Goal: Information Seeking & Learning: Learn about a topic

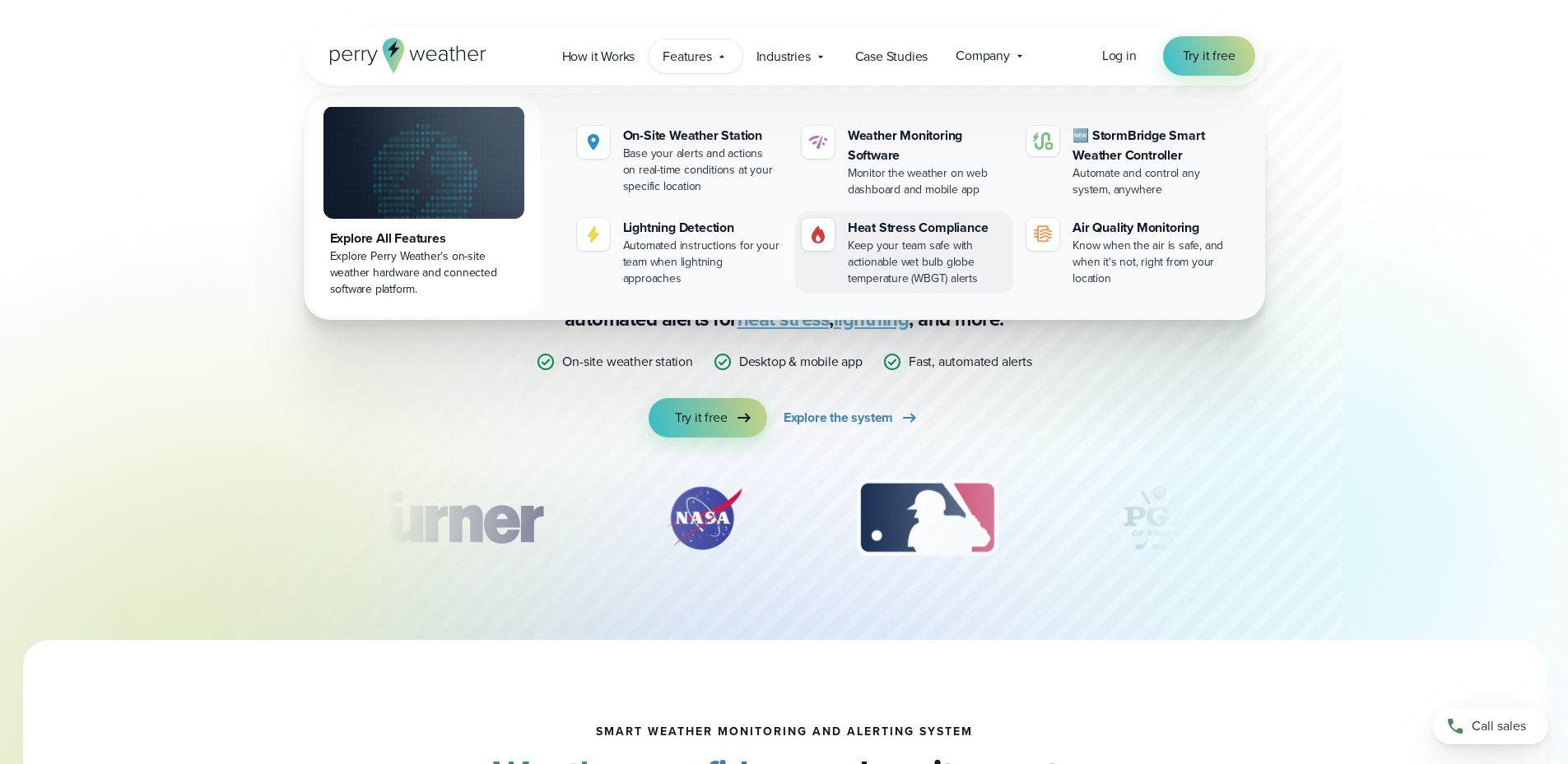
click at [886, 250] on div "Keep your team safe with actionable wet bulb globe temperature (WBGT) alerts" at bounding box center [927, 263] width 159 height 49
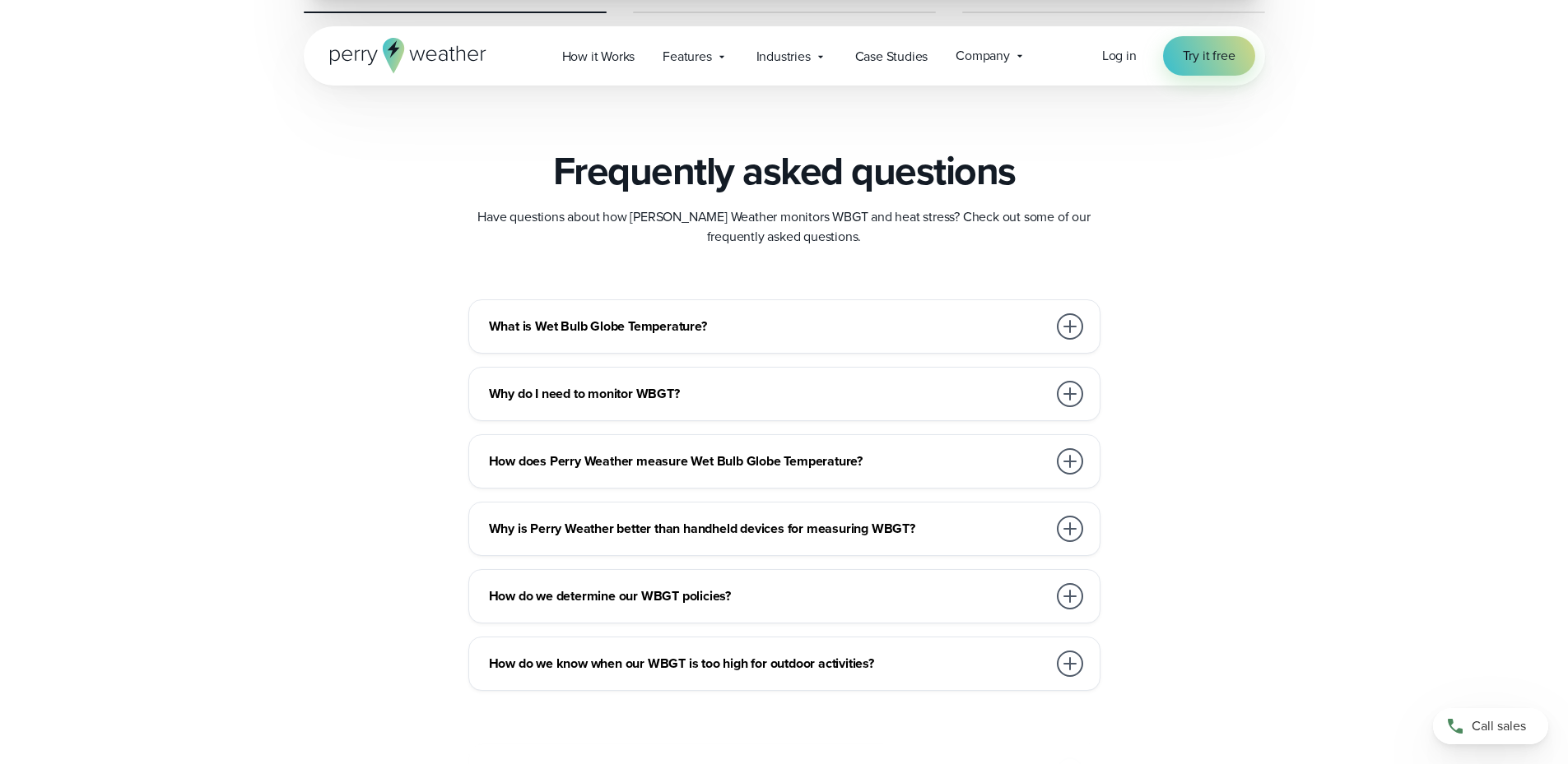
scroll to position [4523, 0]
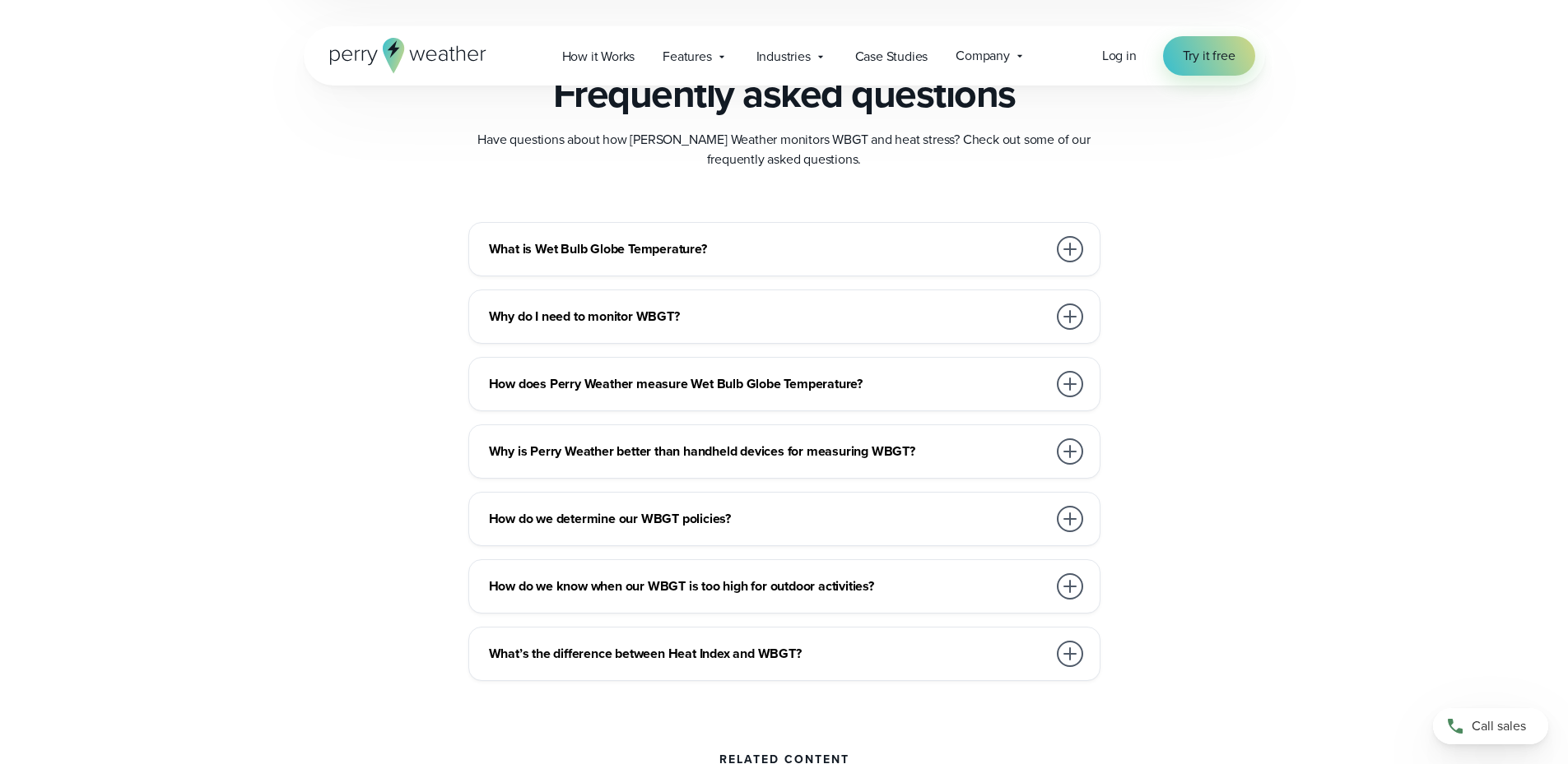
click at [1061, 251] on div at bounding box center [1070, 249] width 26 height 26
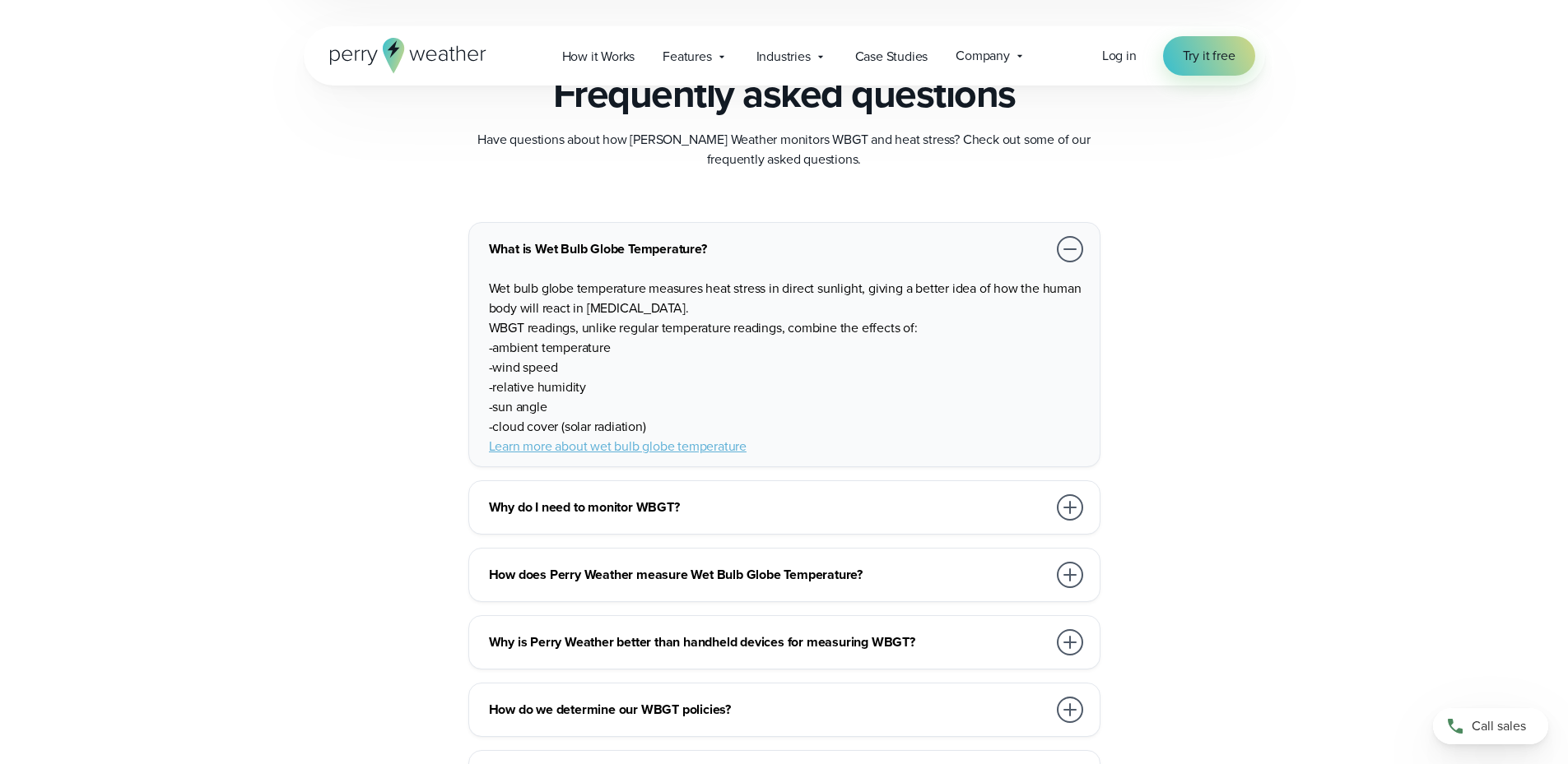
click at [1061, 251] on div at bounding box center [1070, 249] width 26 height 26
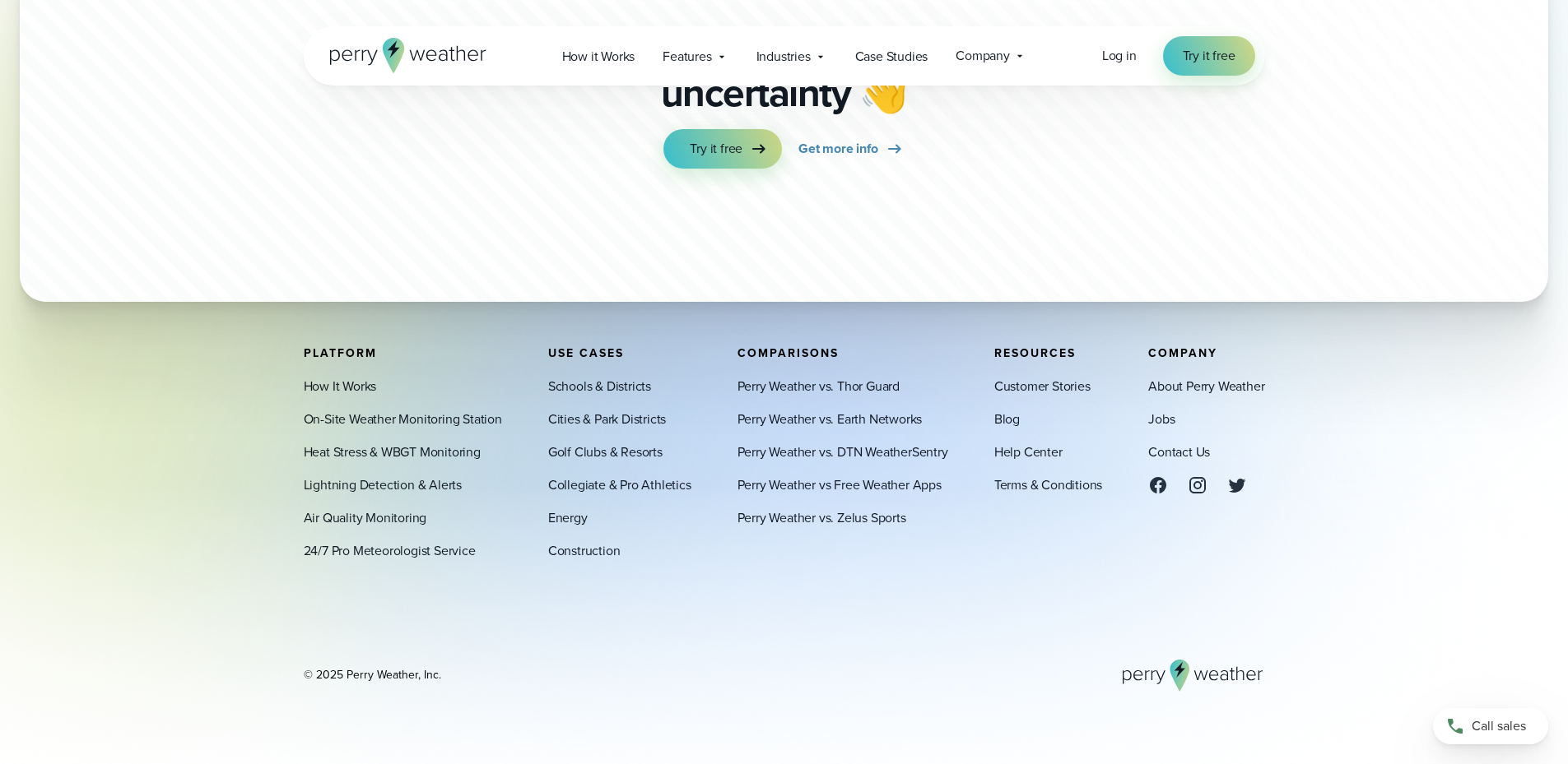
scroll to position [5949, 0]
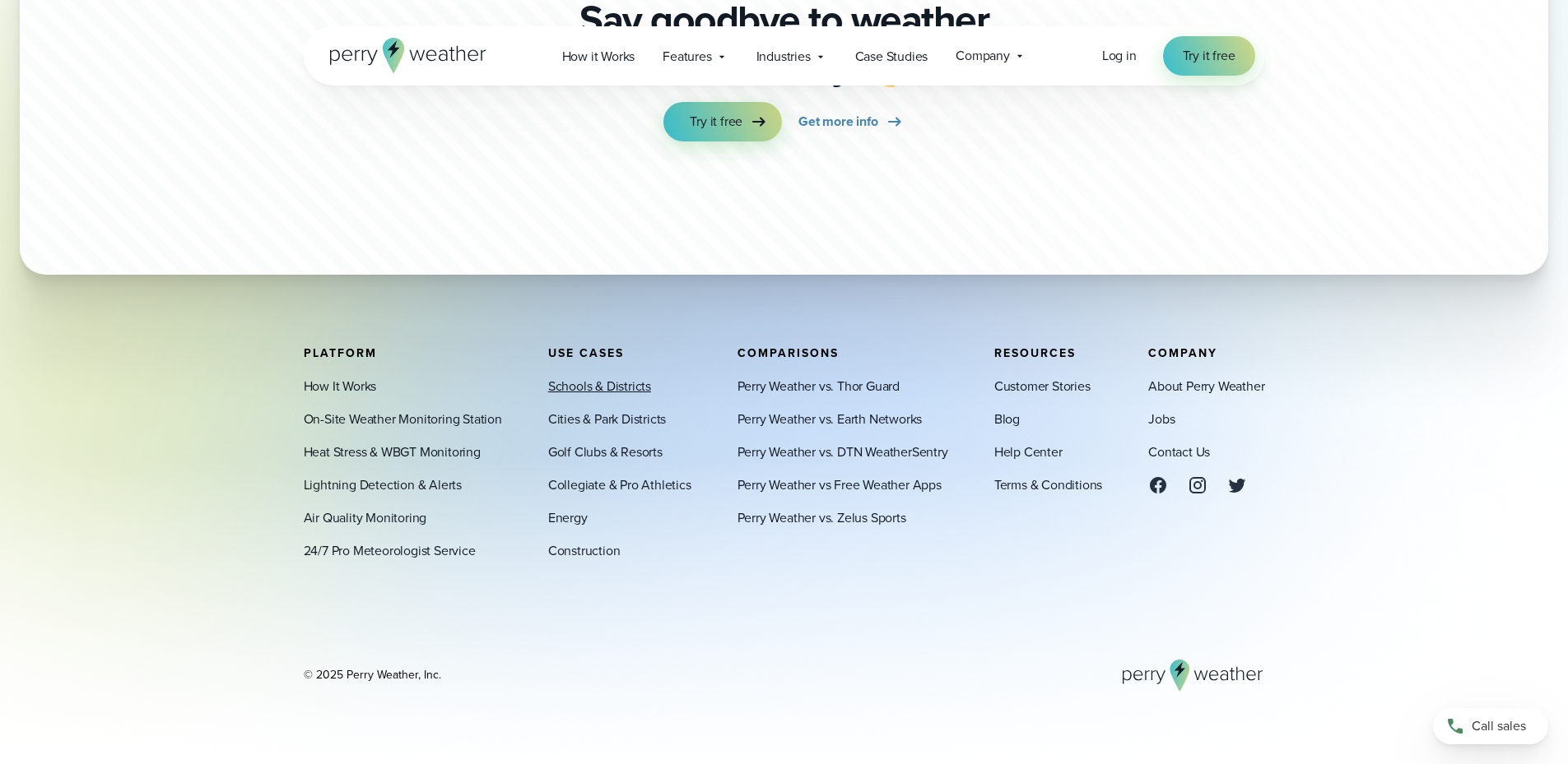
click at [601, 394] on link "Schools & Districts" at bounding box center [599, 385] width 103 height 20
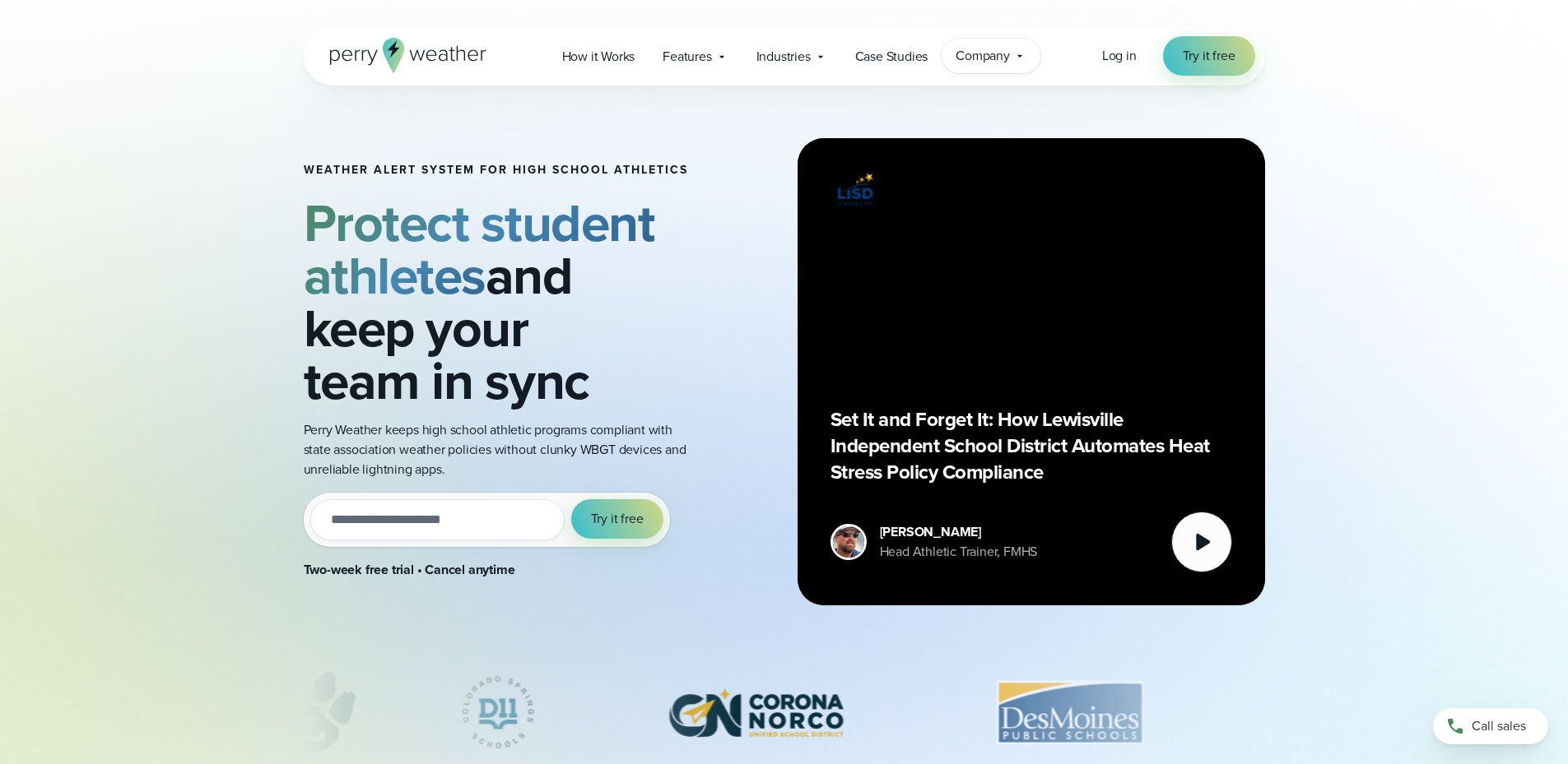
click at [964, 58] on span "Company" at bounding box center [983, 55] width 55 height 20
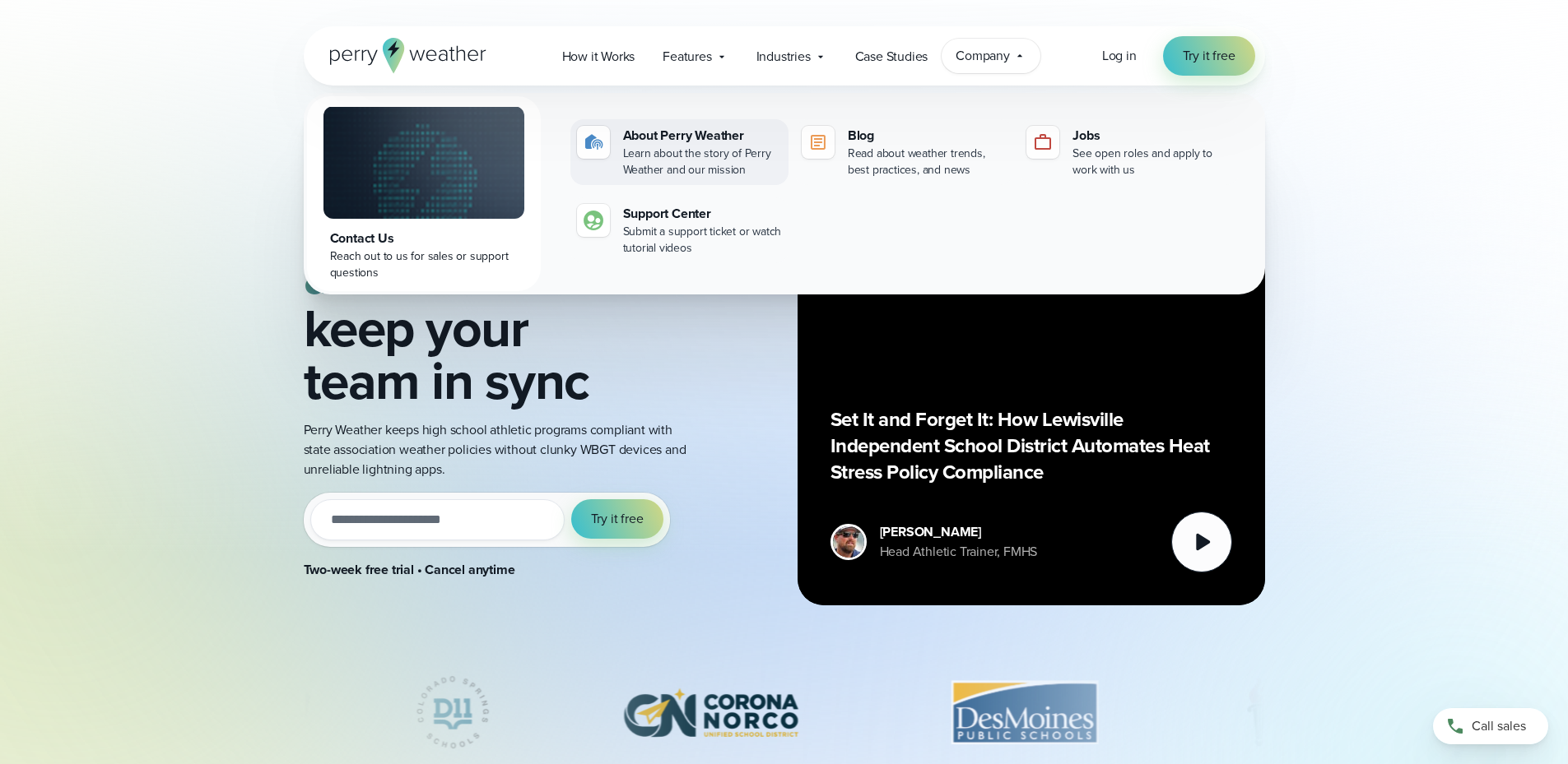
click at [719, 139] on div "About Perry Weather" at bounding box center [702, 136] width 159 height 20
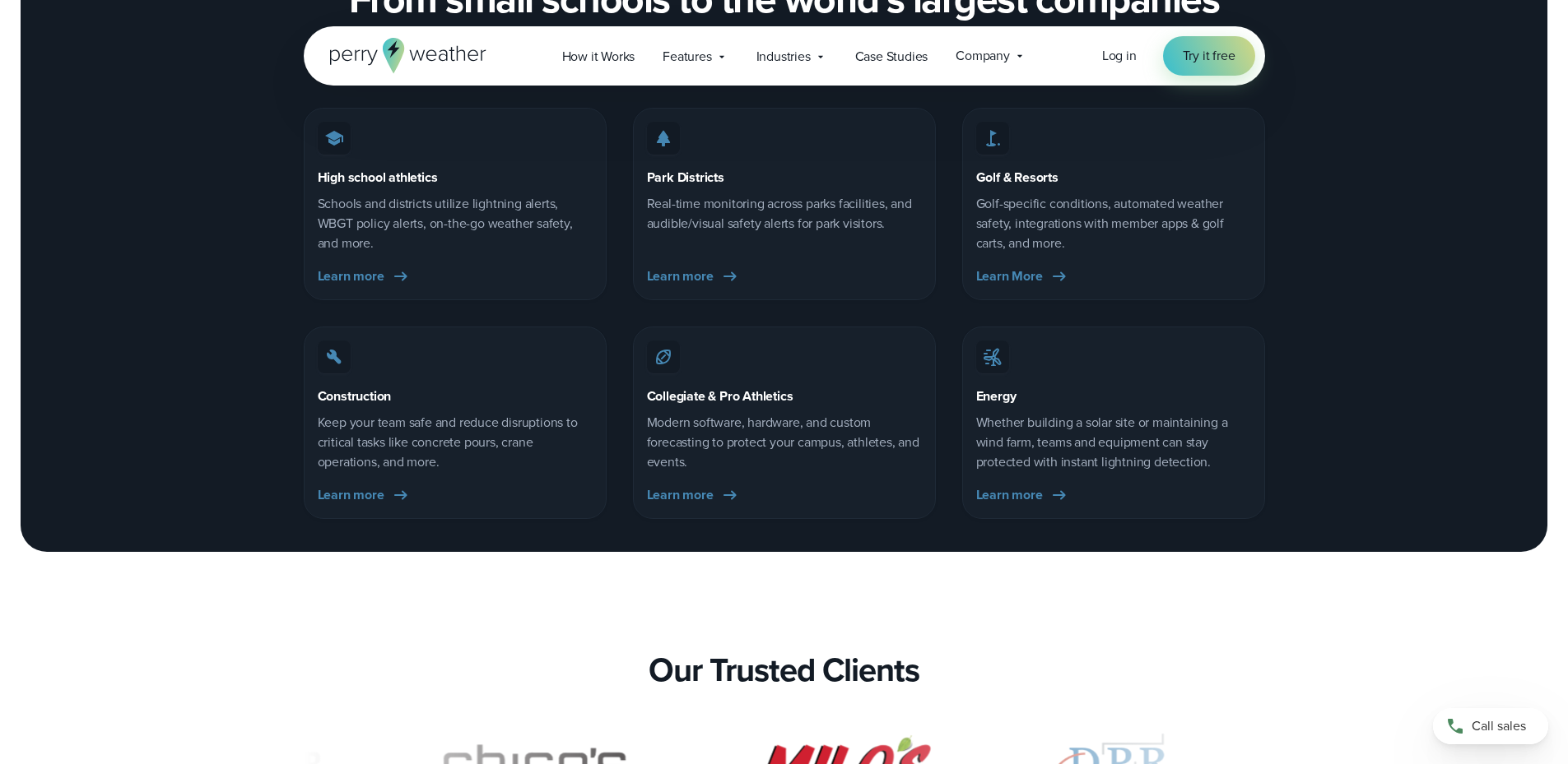
scroll to position [2714, 0]
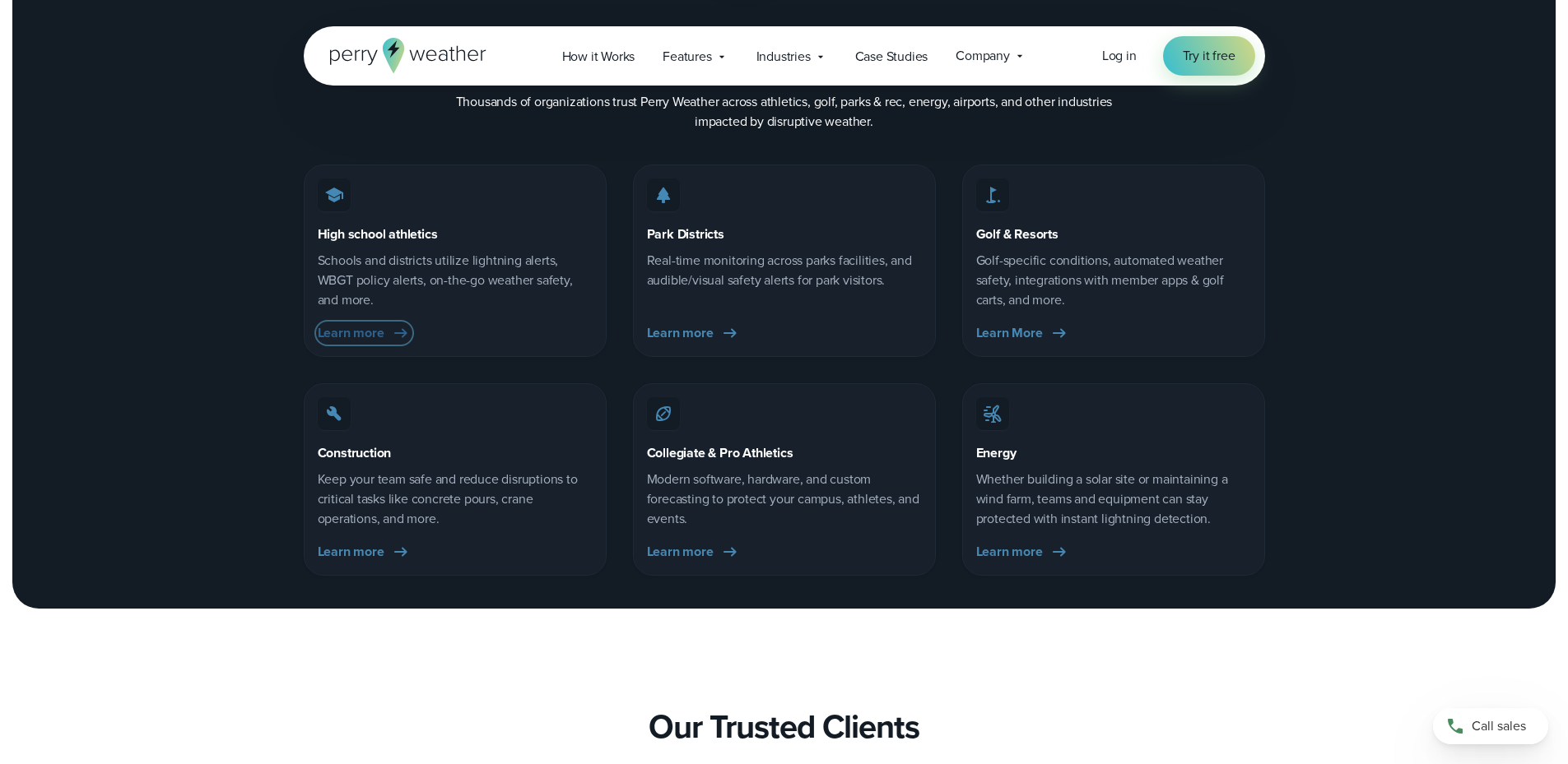
click at [342, 334] on span "Learn more" at bounding box center [351, 333] width 67 height 20
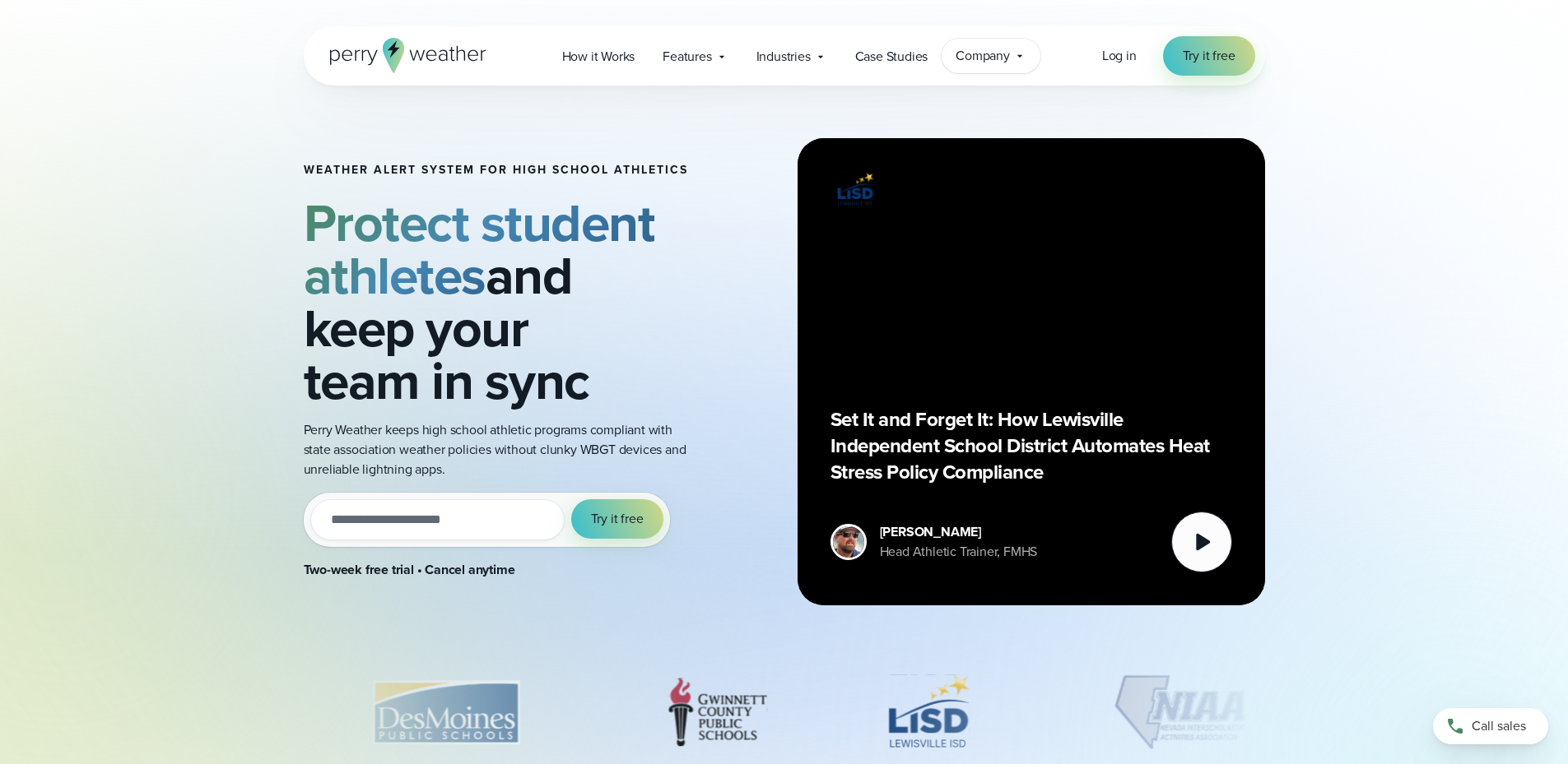
click at [977, 49] on span "Company" at bounding box center [983, 55] width 55 height 20
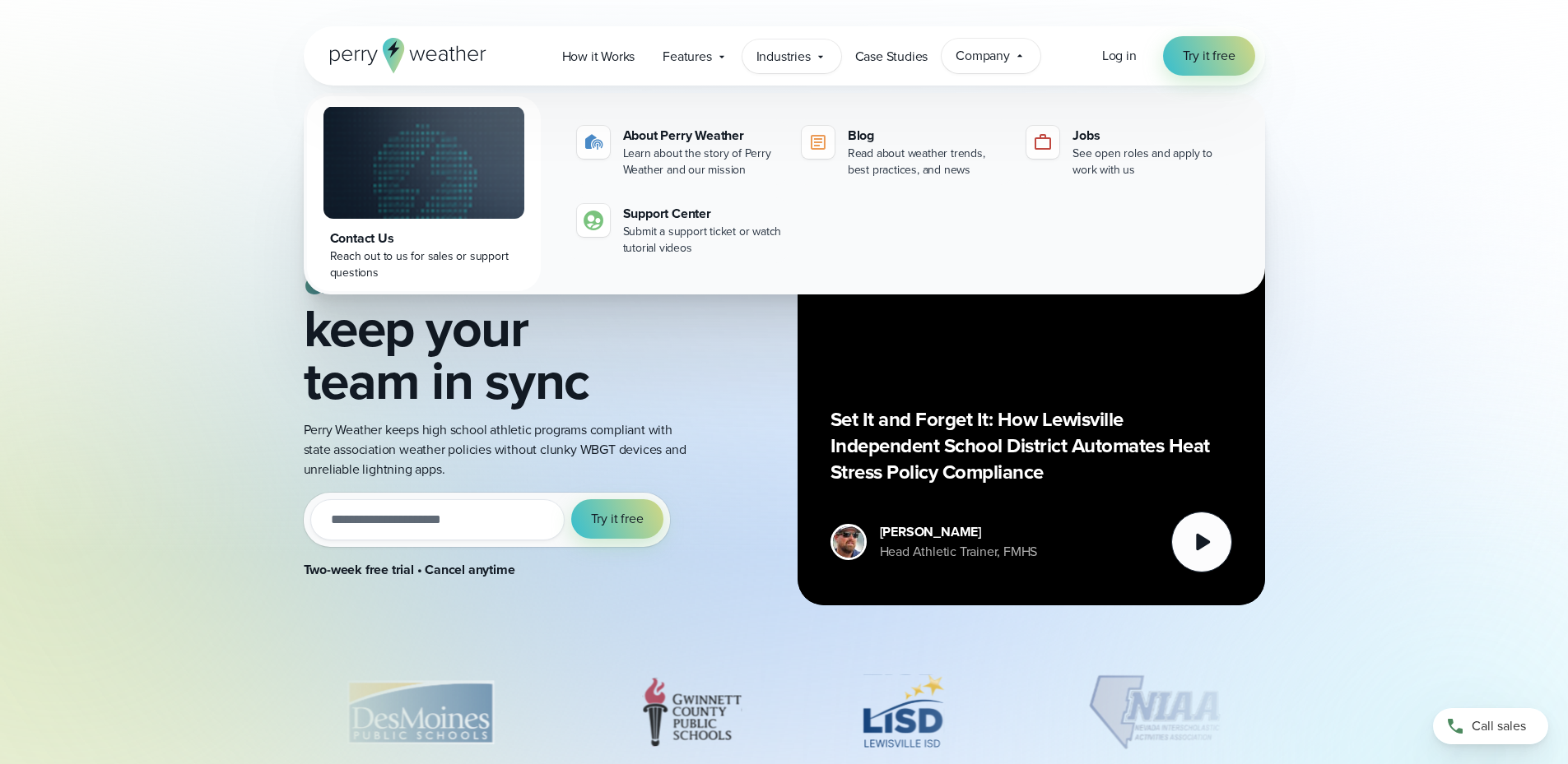
click at [805, 64] on span "Industries" at bounding box center [783, 56] width 55 height 20
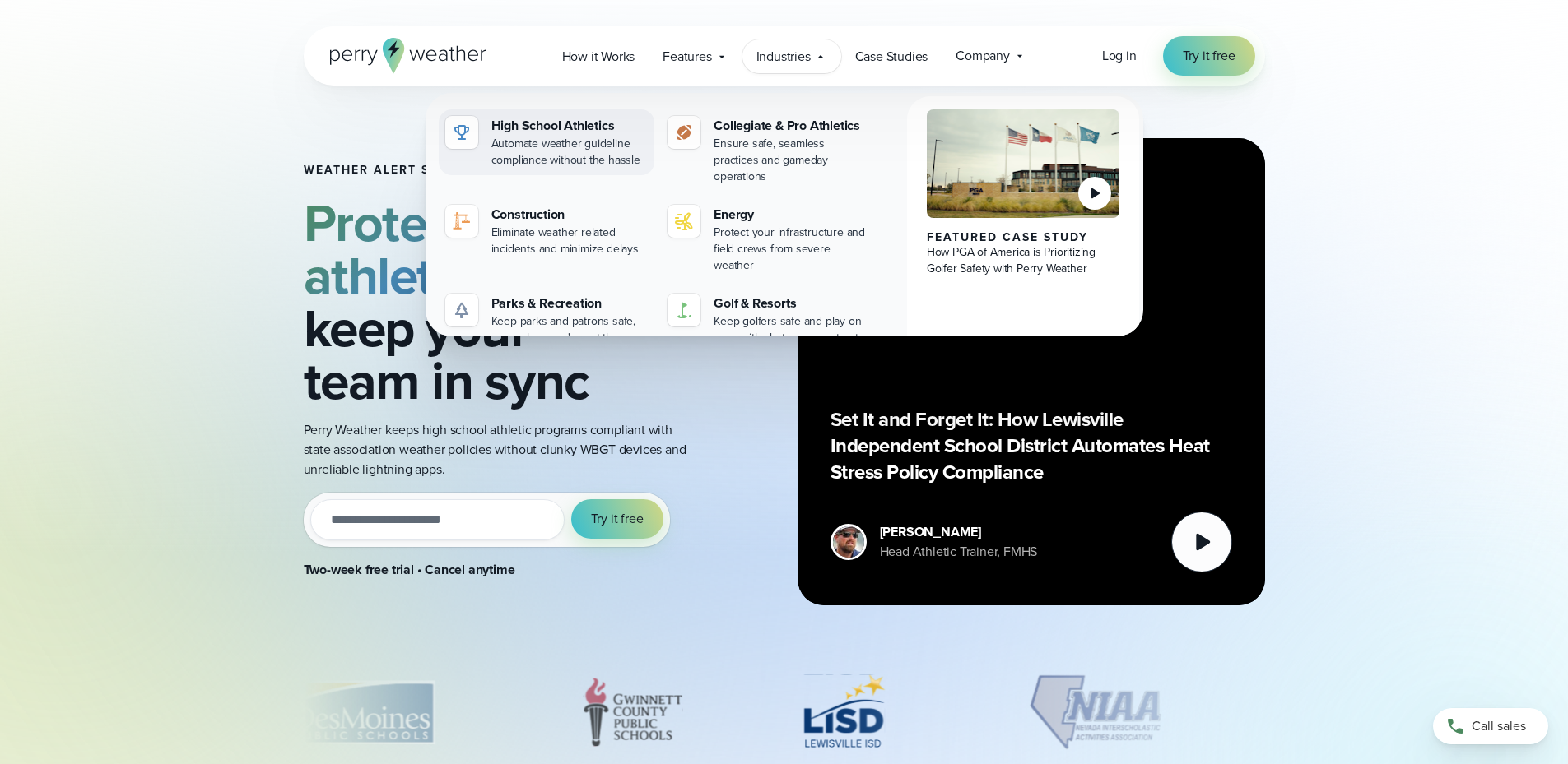
click at [522, 154] on div "Automate weather guideline compliance without the hassle" at bounding box center [570, 152] width 157 height 33
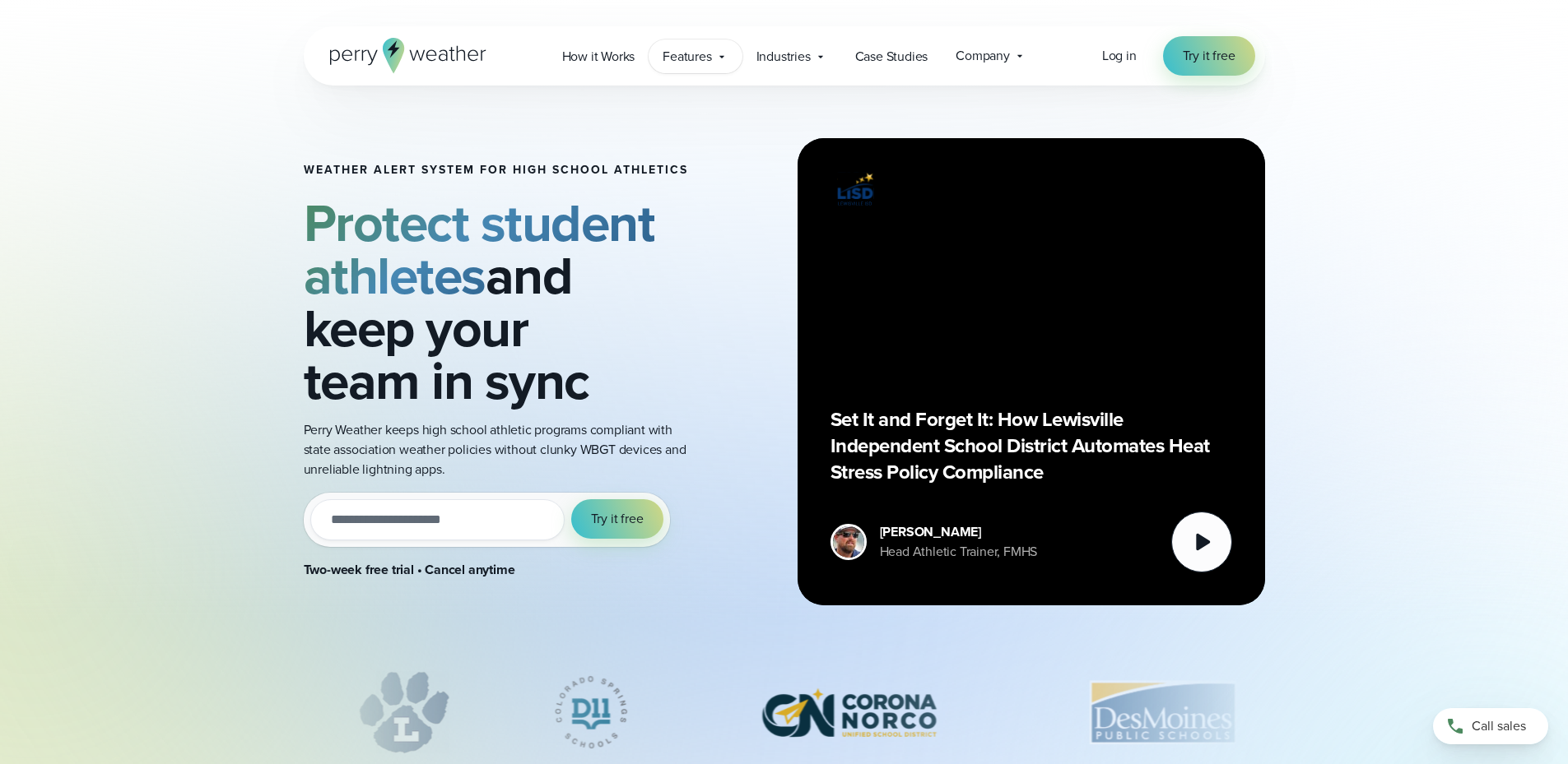
click at [709, 57] on span "Features" at bounding box center [687, 56] width 49 height 20
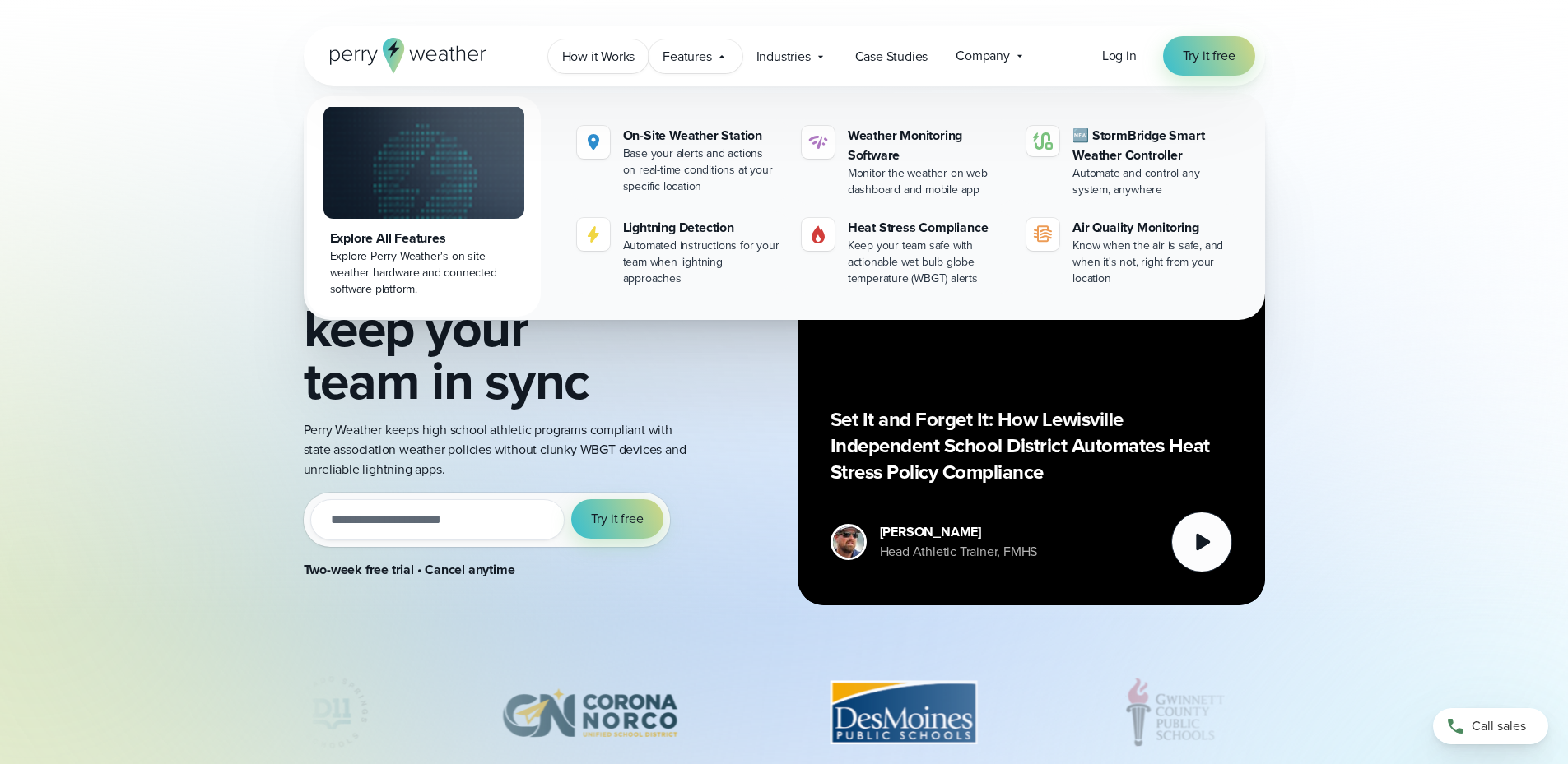
click at [580, 57] on span "How it Works" at bounding box center [599, 56] width 73 height 20
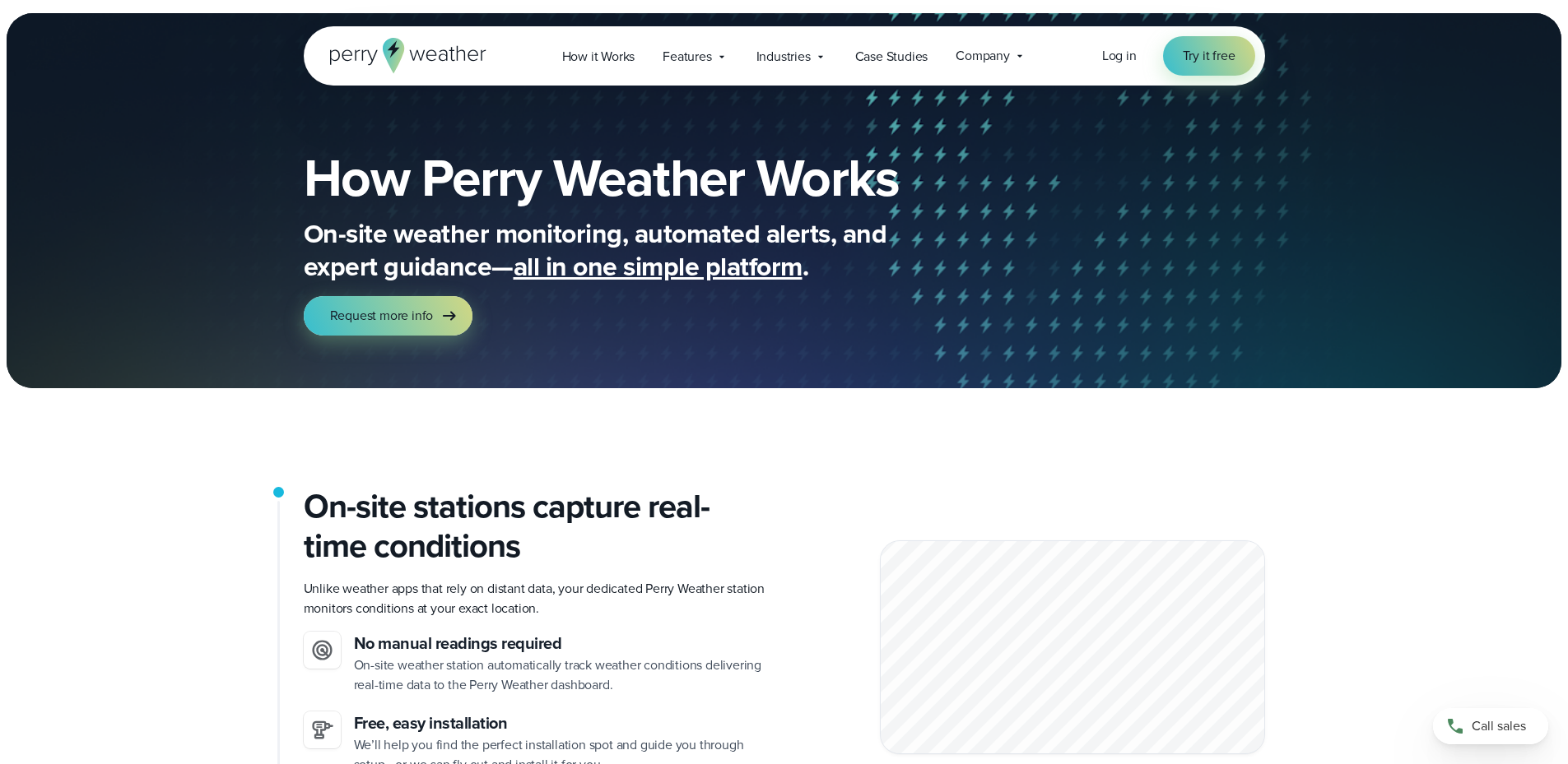
click at [395, 40] on icon at bounding box center [392, 55] width 21 height 35
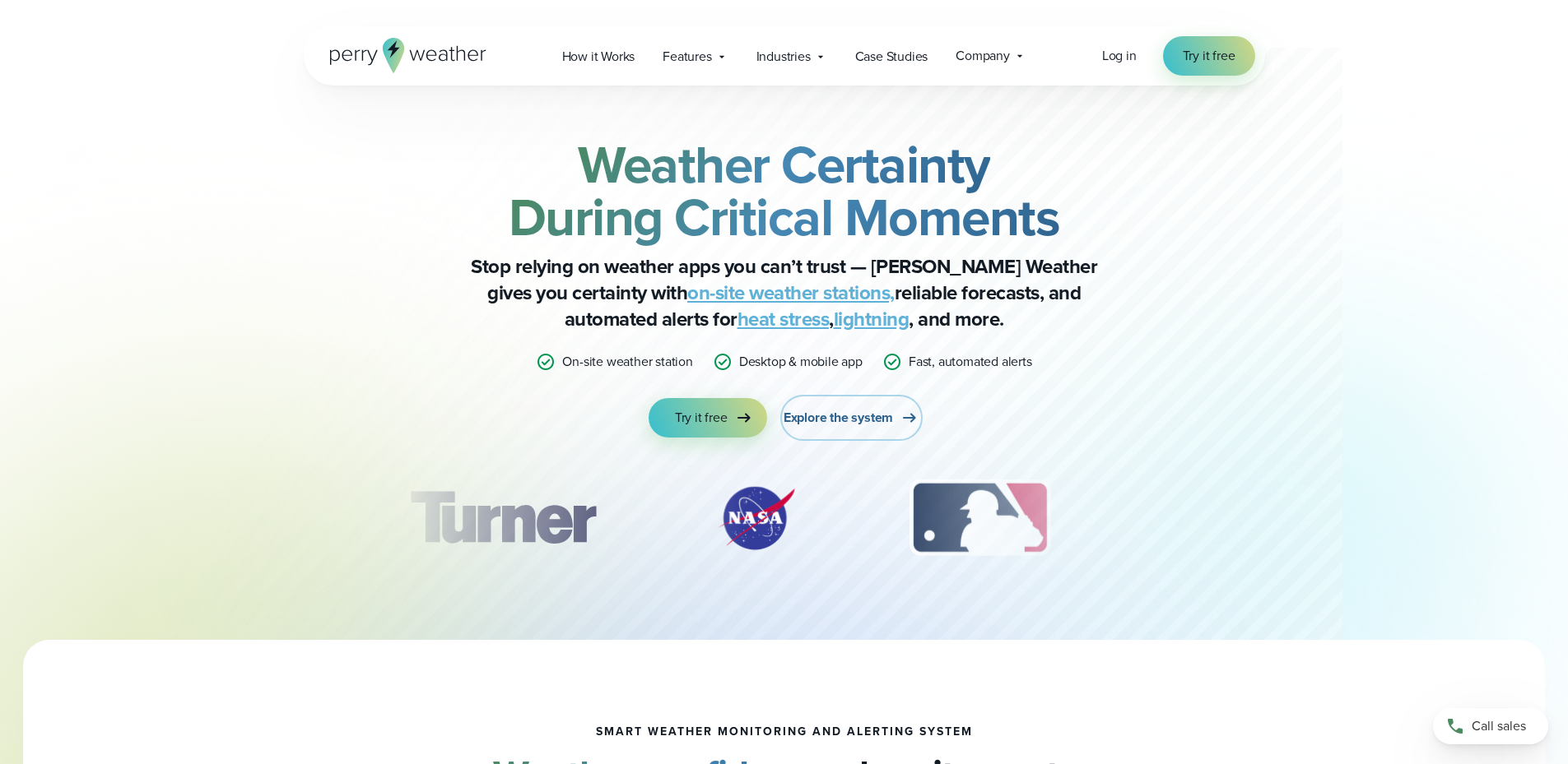
click at [847, 416] on span "Explore the system" at bounding box center [838, 417] width 109 height 20
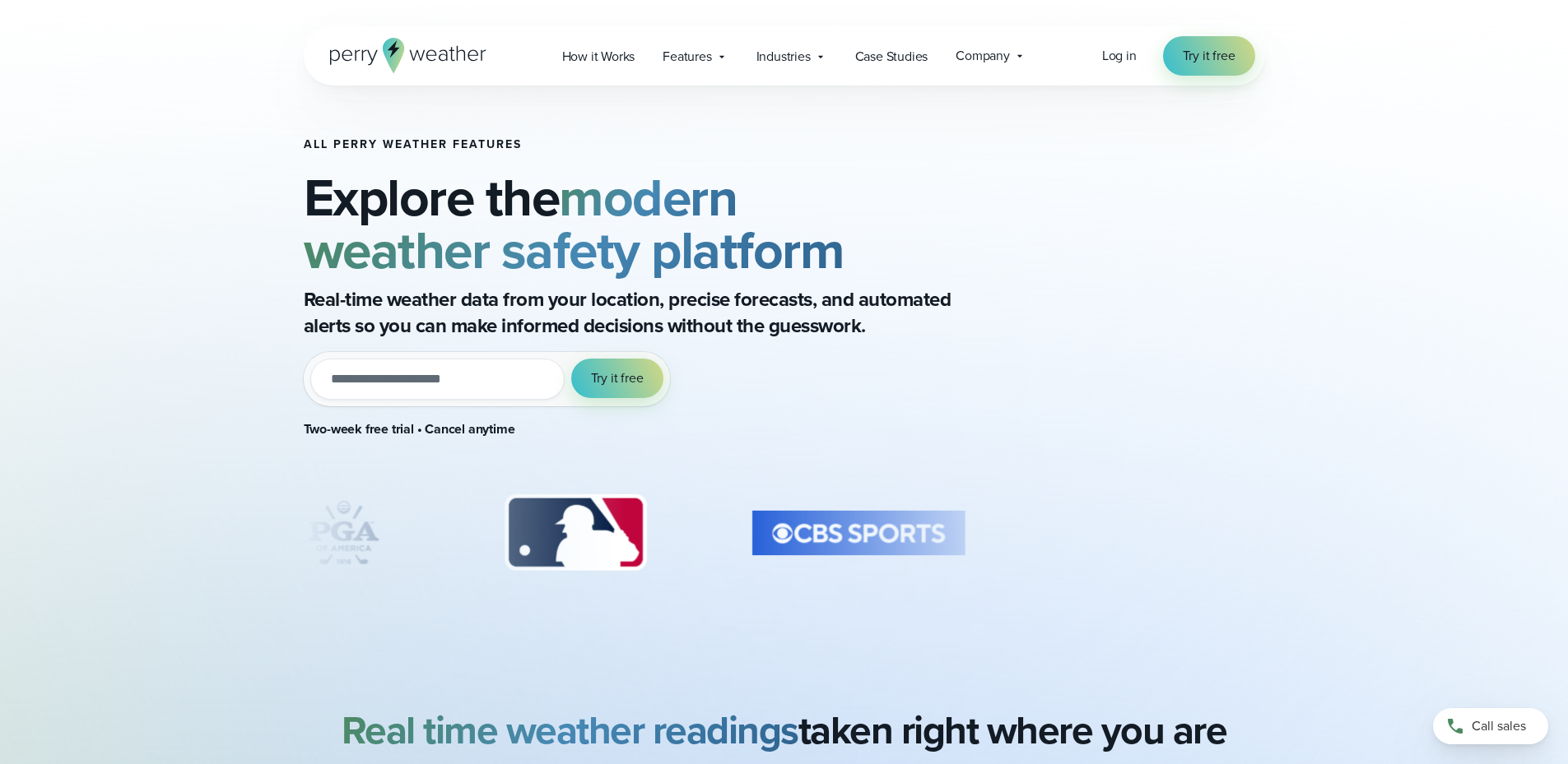
click at [463, 58] on icon at bounding box center [408, 55] width 156 height 35
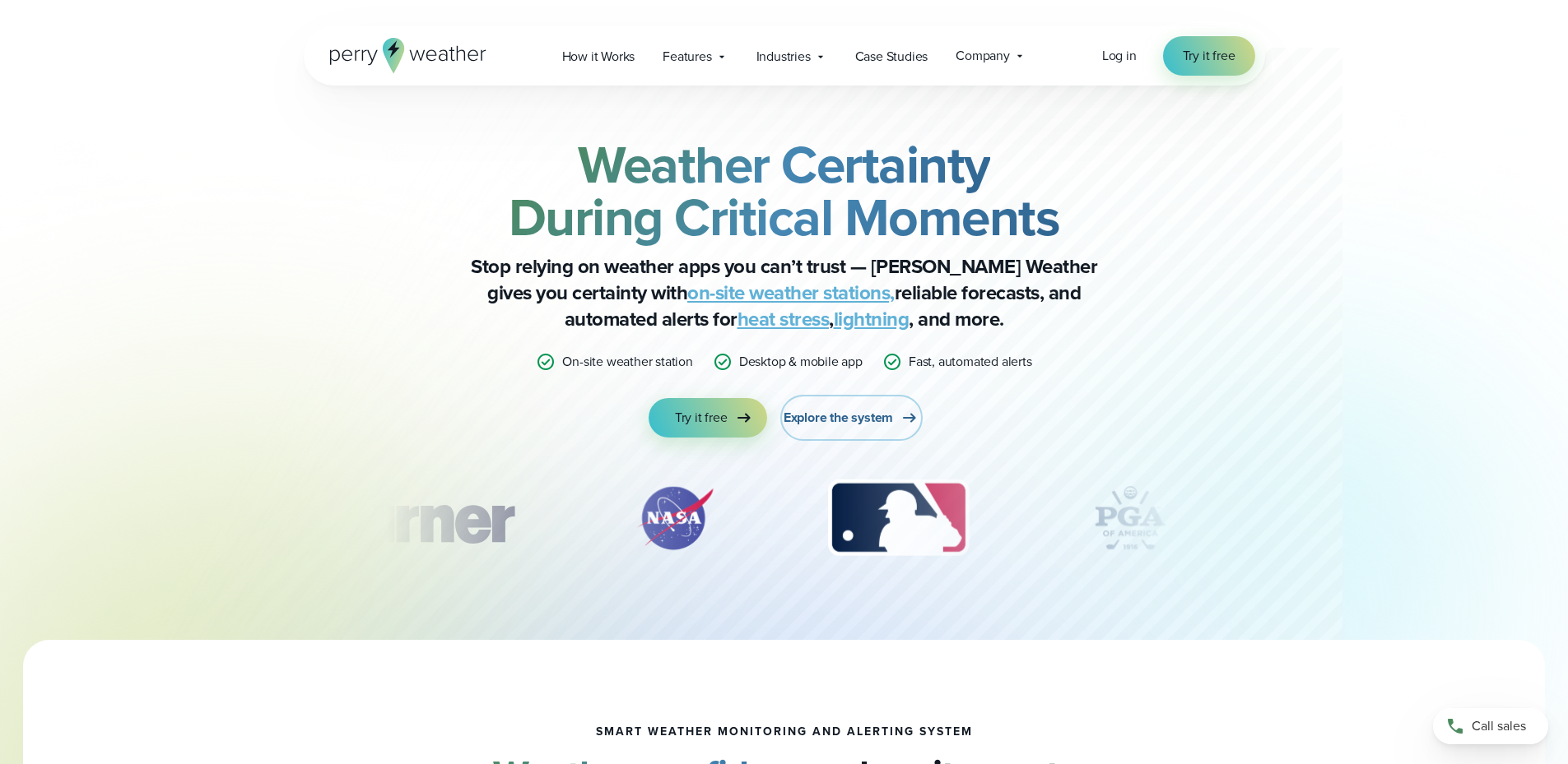
click at [830, 415] on span "Explore the system" at bounding box center [838, 417] width 109 height 20
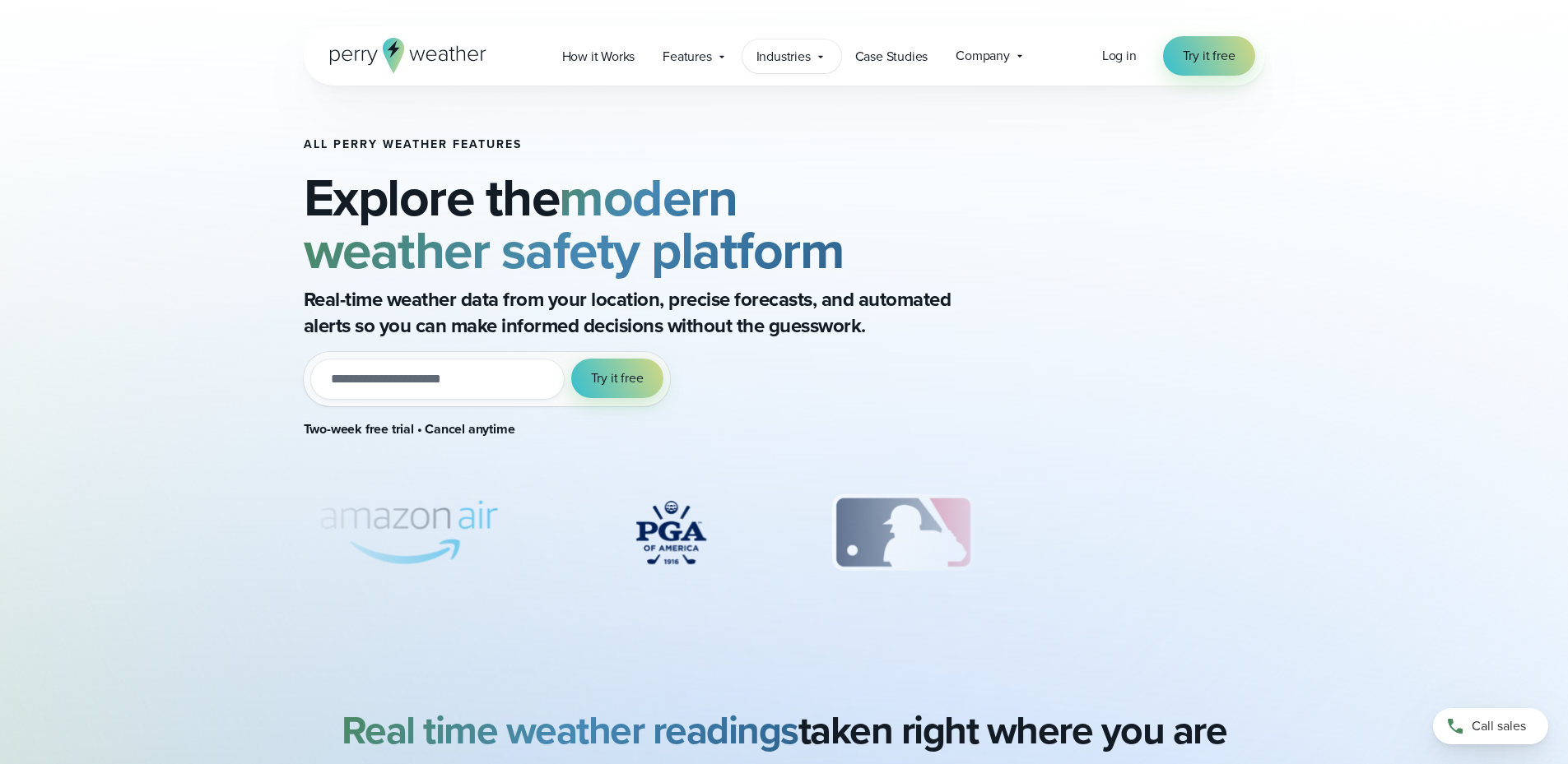
click at [770, 44] on div "Industries Featured Case Study How PGA of America is Prioritizing Golfer Safety…" at bounding box center [792, 56] width 99 height 34
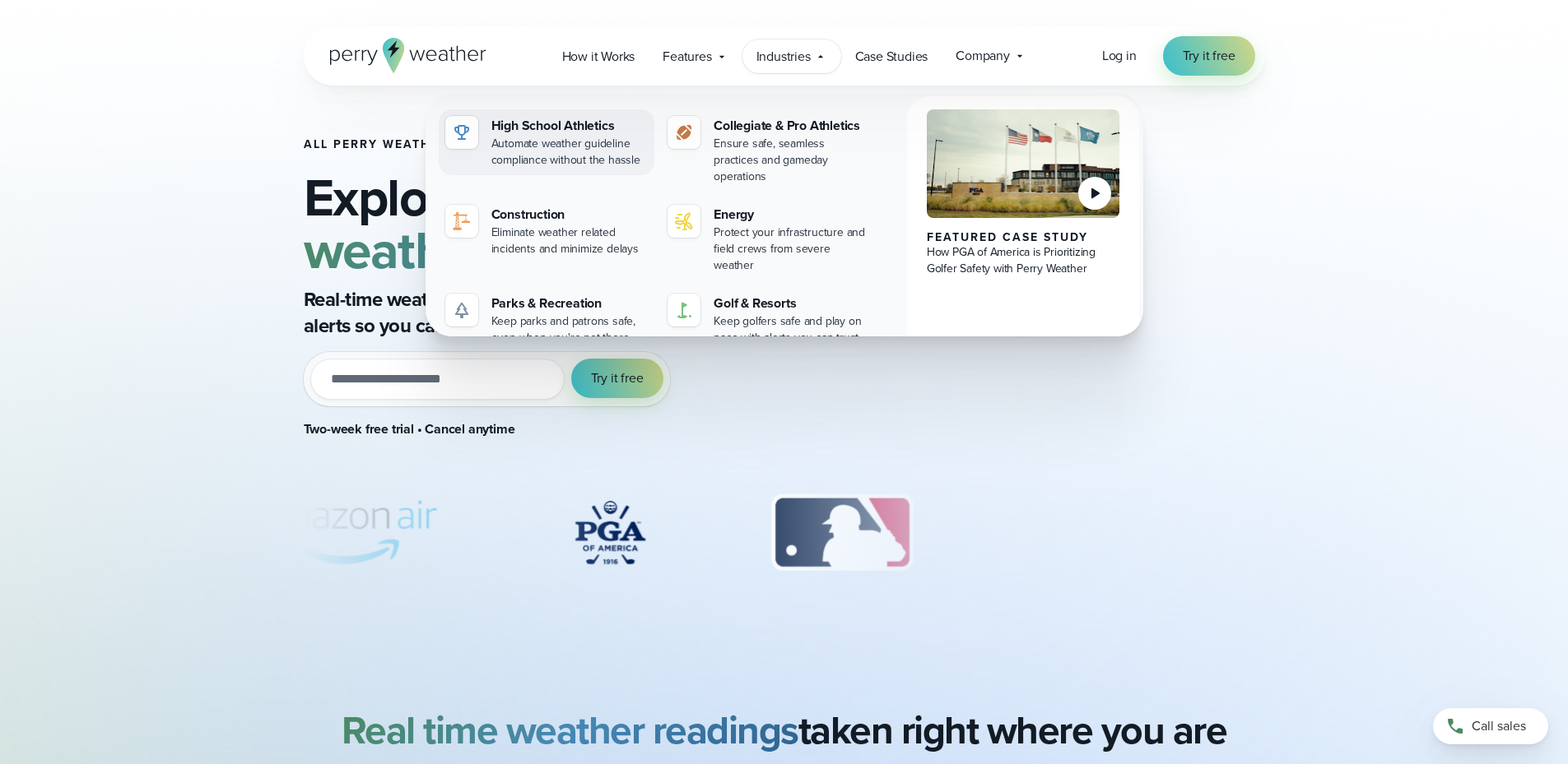
click at [581, 136] on div "Automate weather guideline compliance without the hassle" at bounding box center [570, 152] width 157 height 33
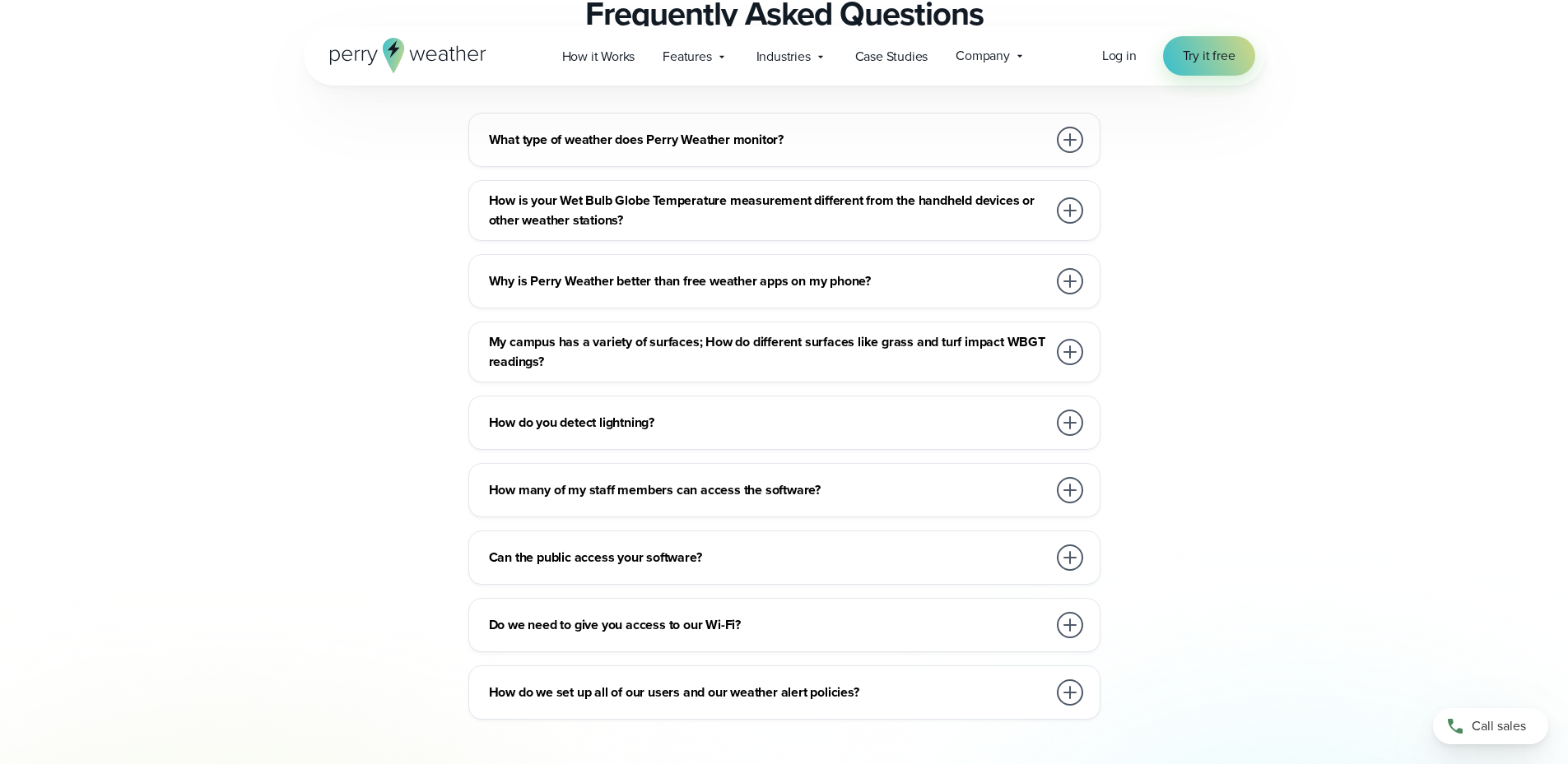
scroll to position [8554, 0]
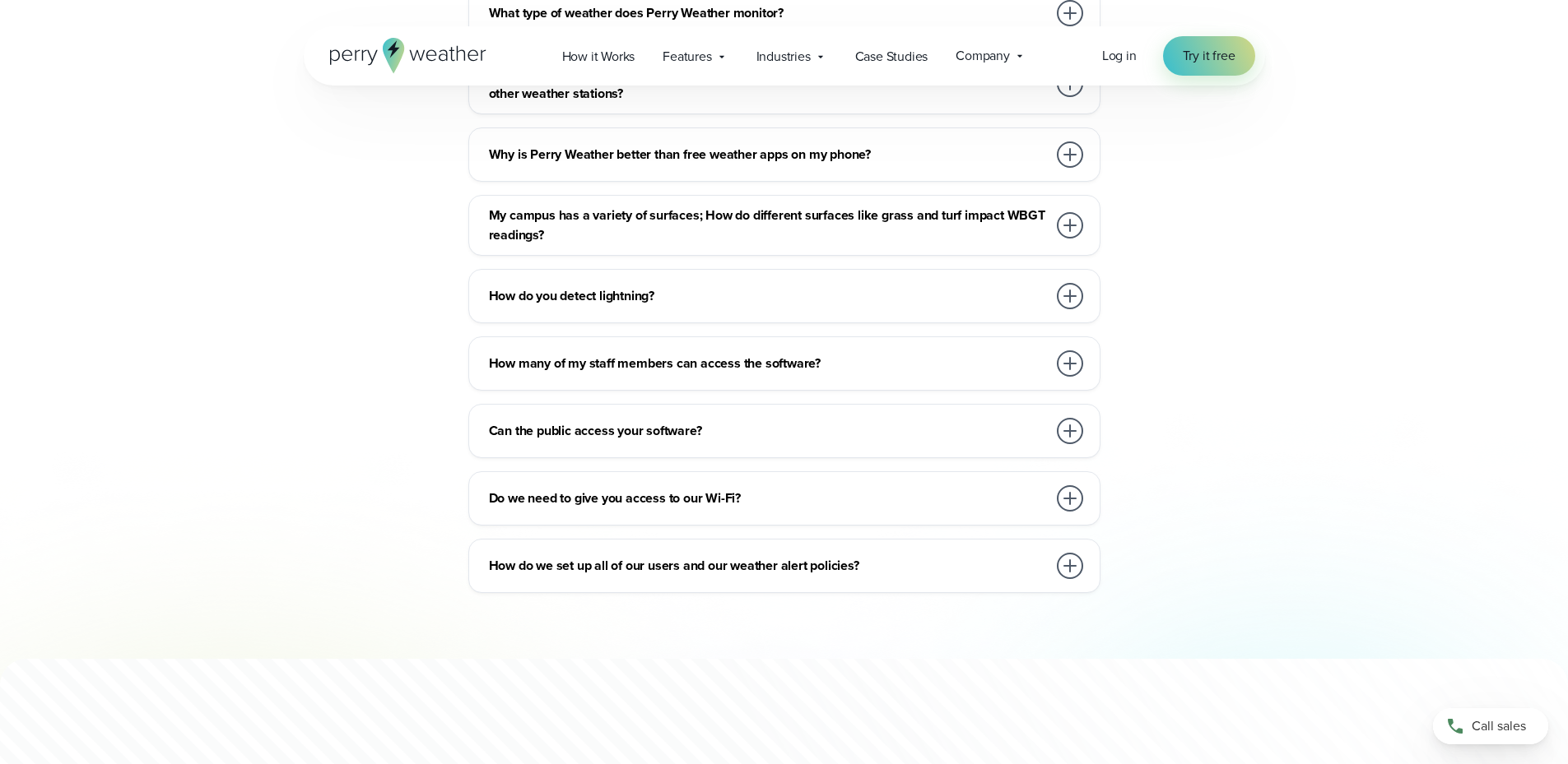
click at [653, 421] on h3 "Can the public access your software?" at bounding box center [768, 431] width 558 height 20
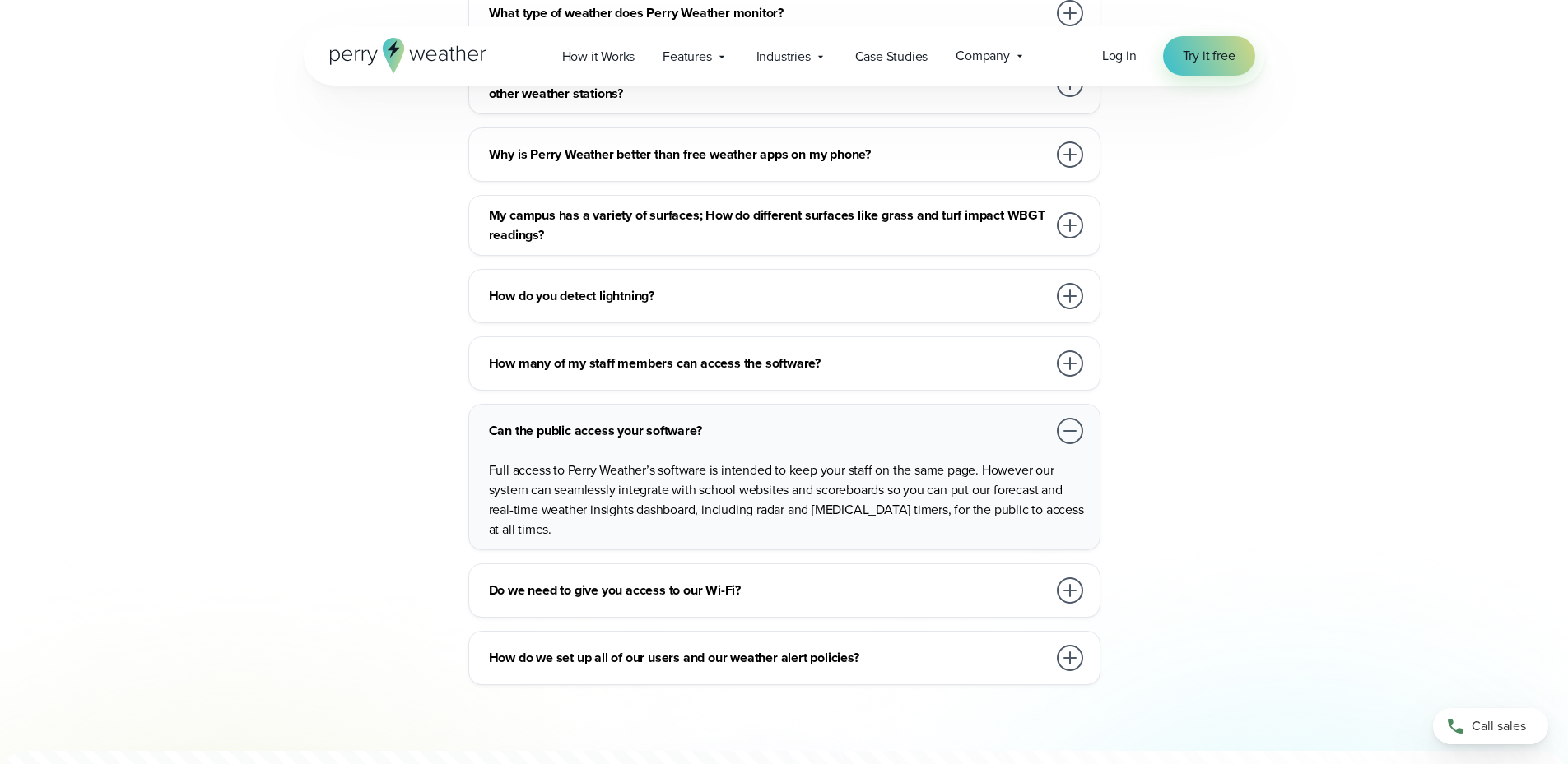
click at [653, 421] on h3 "Can the public access your software?" at bounding box center [768, 431] width 558 height 20
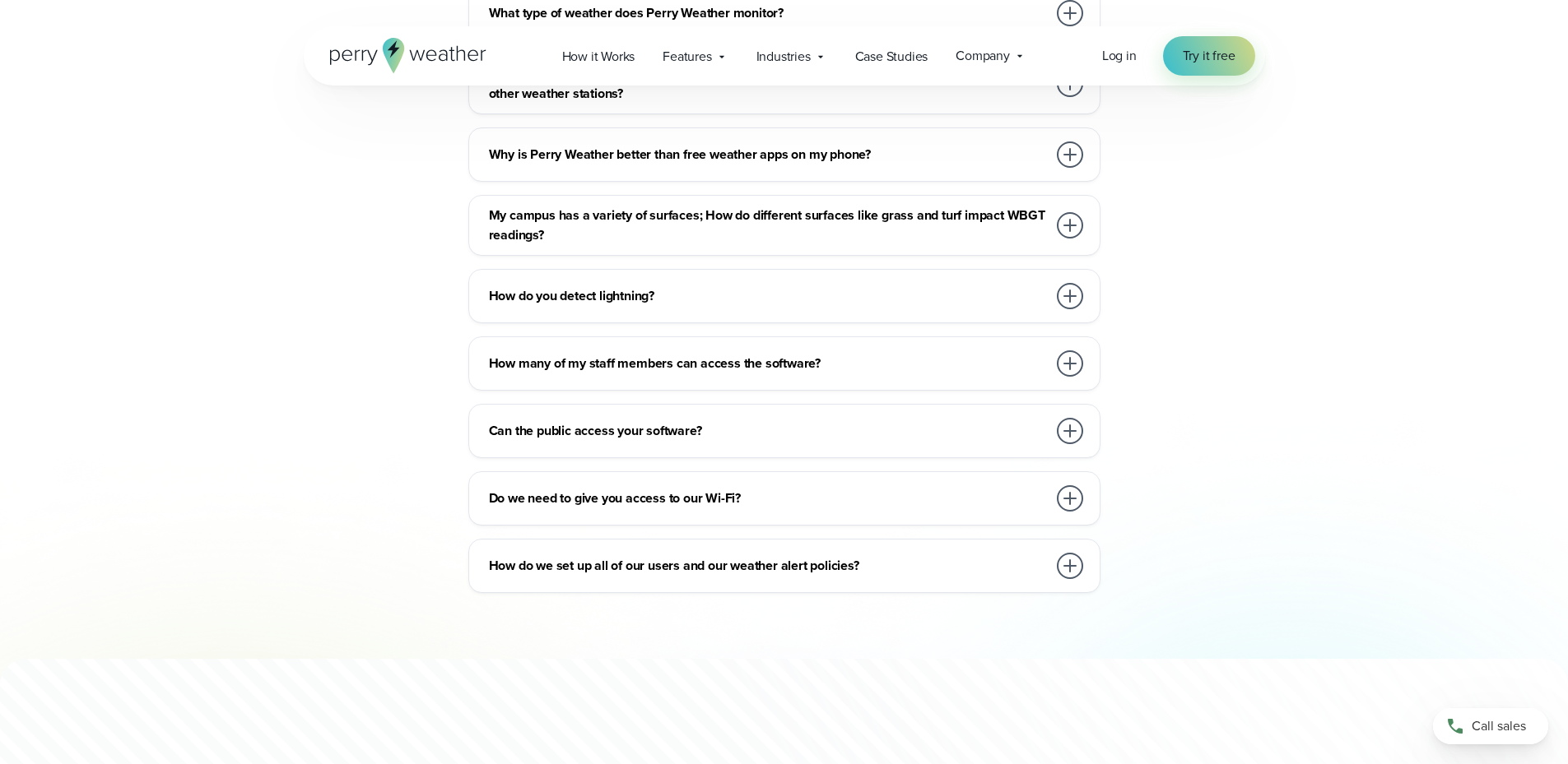
click at [626, 489] on h3 "Do we need to give you access to our Wi-Fi?" at bounding box center [768, 498] width 558 height 20
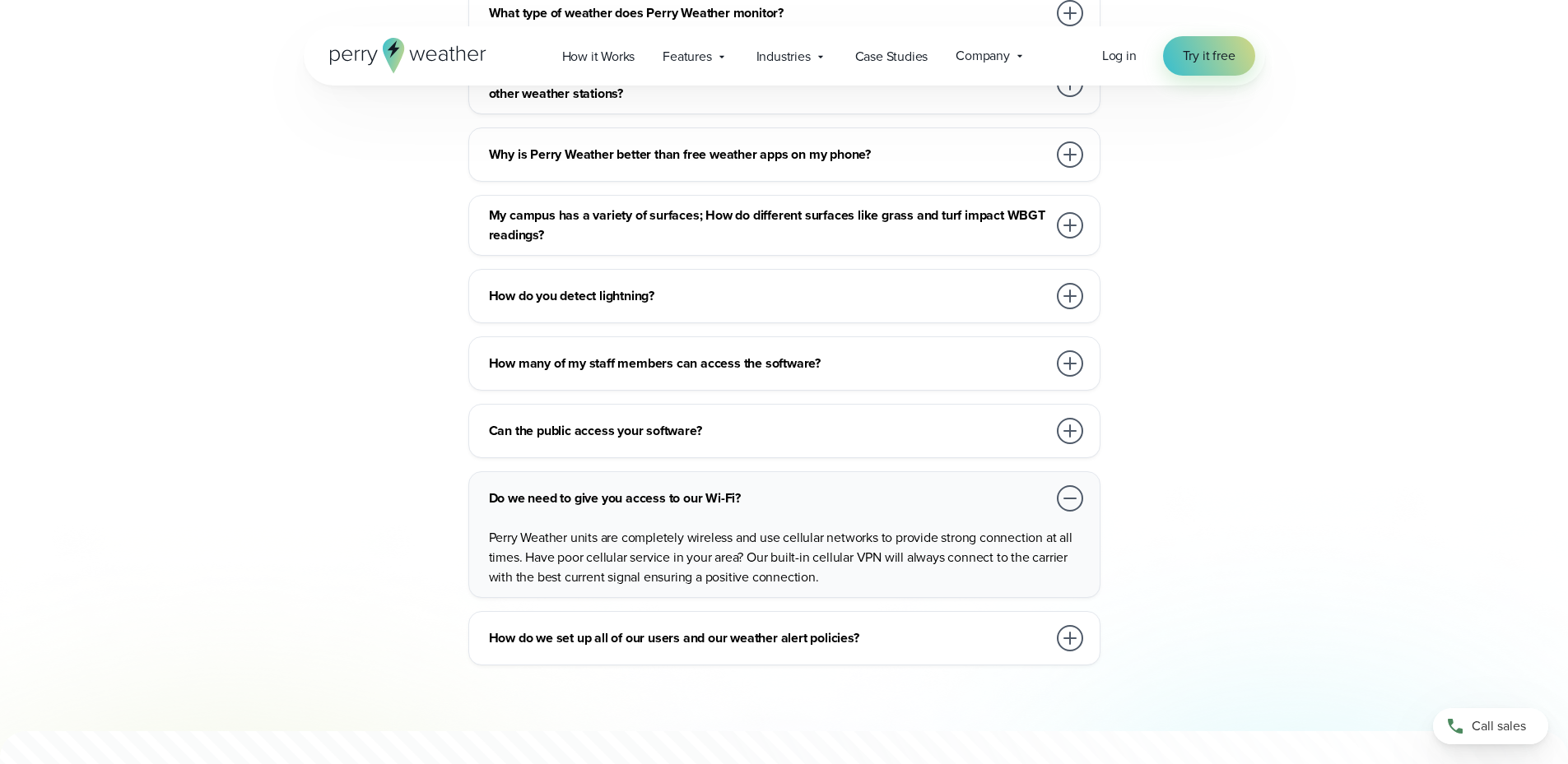
click at [626, 489] on h3 "Do we need to give you access to our Wi-Fi?" at bounding box center [768, 498] width 558 height 20
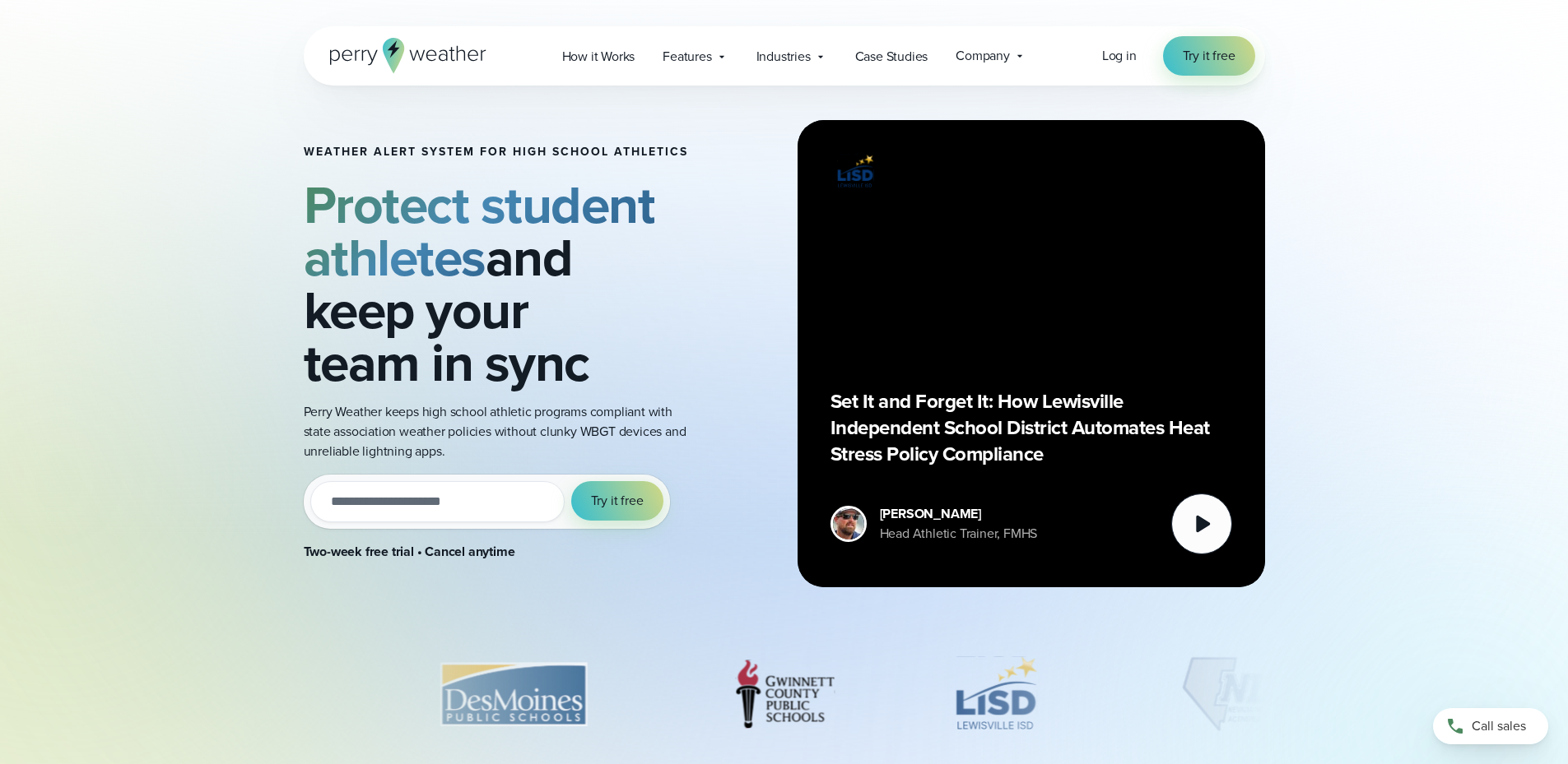
scroll to position [0, 0]
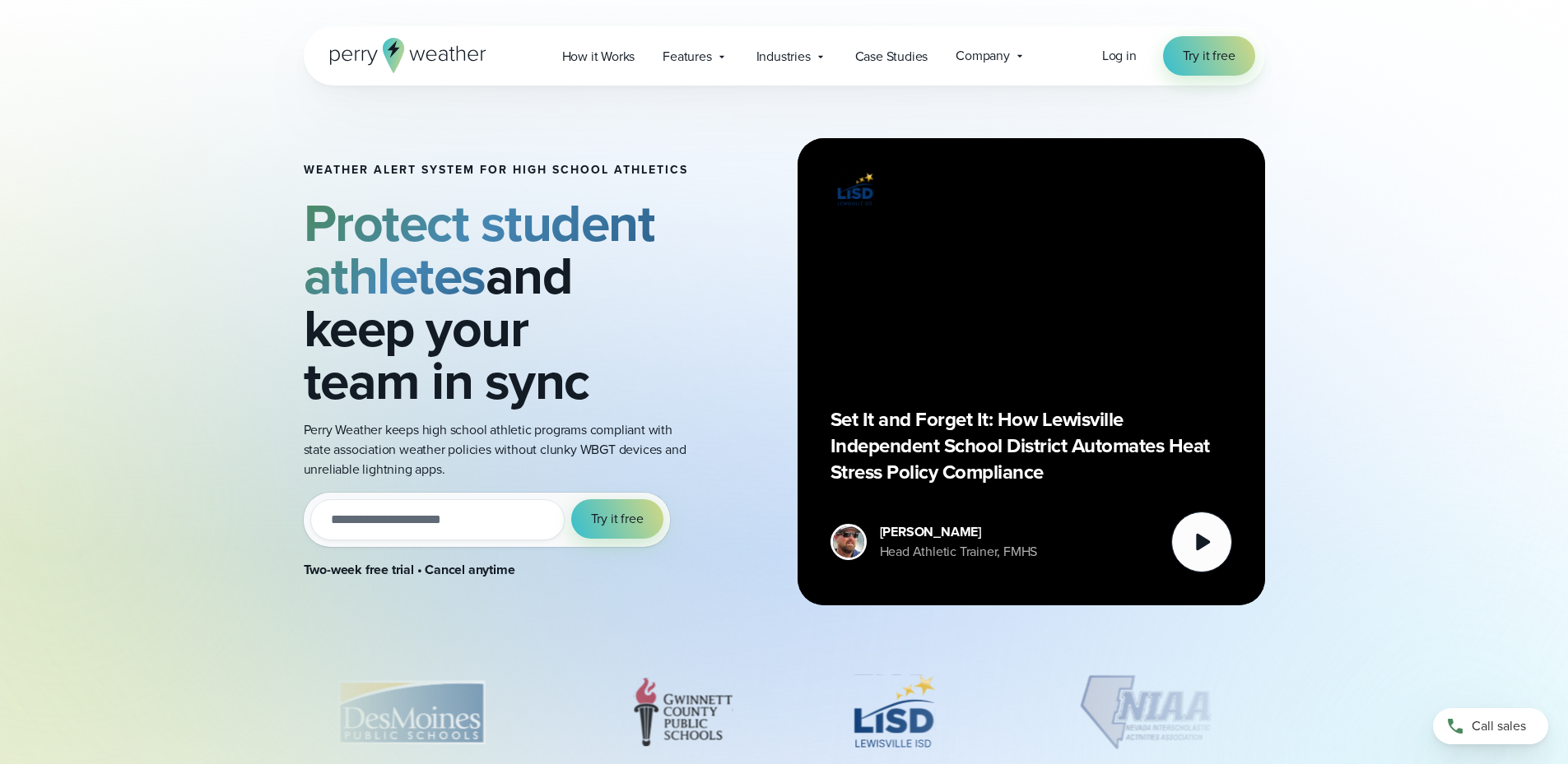
click at [362, 53] on icon at bounding box center [363, 55] width 5 height 11
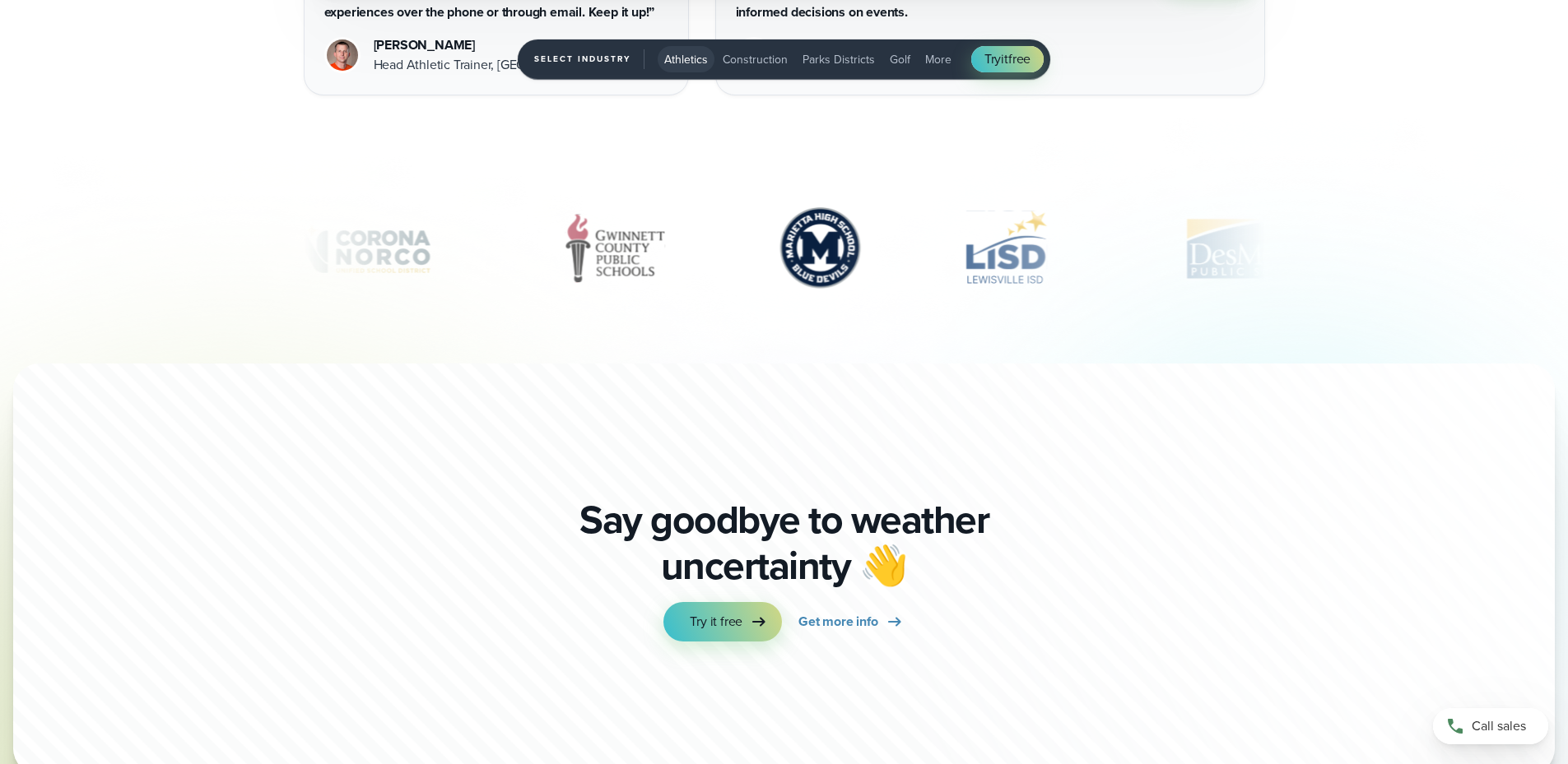
scroll to position [5593, 0]
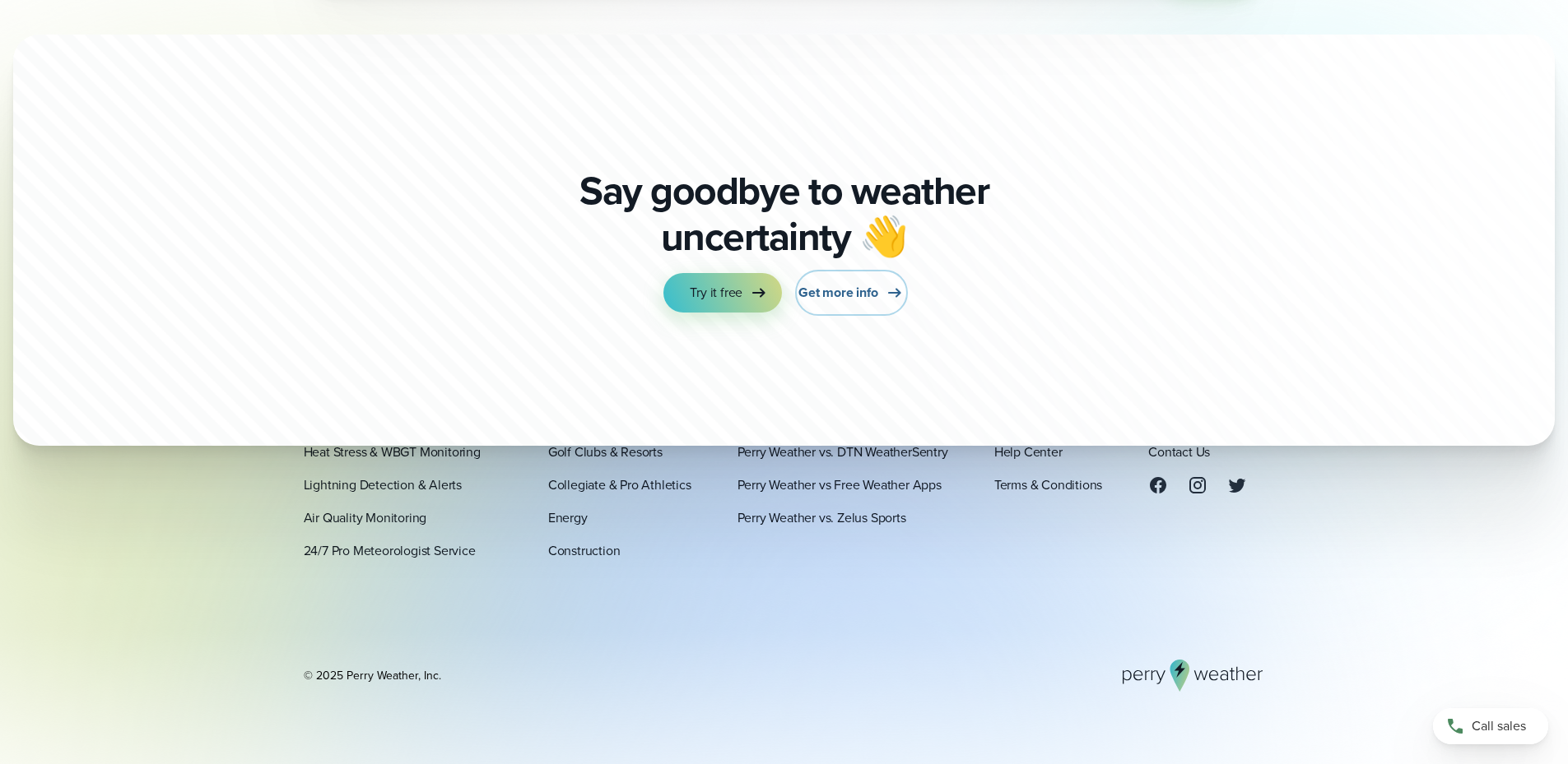
click at [799, 286] on span "Get more info" at bounding box center [838, 292] width 79 height 20
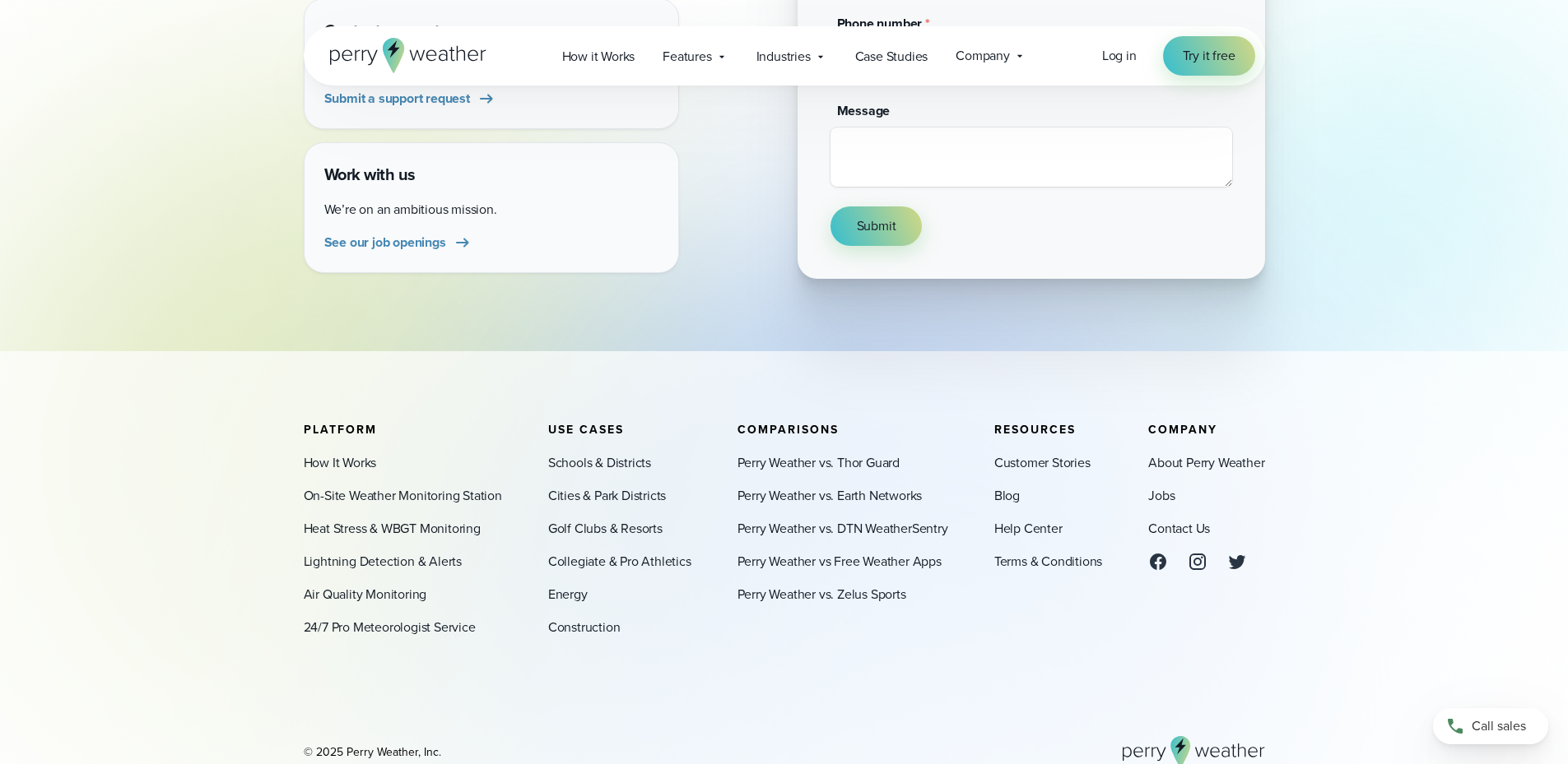
scroll to position [576, 0]
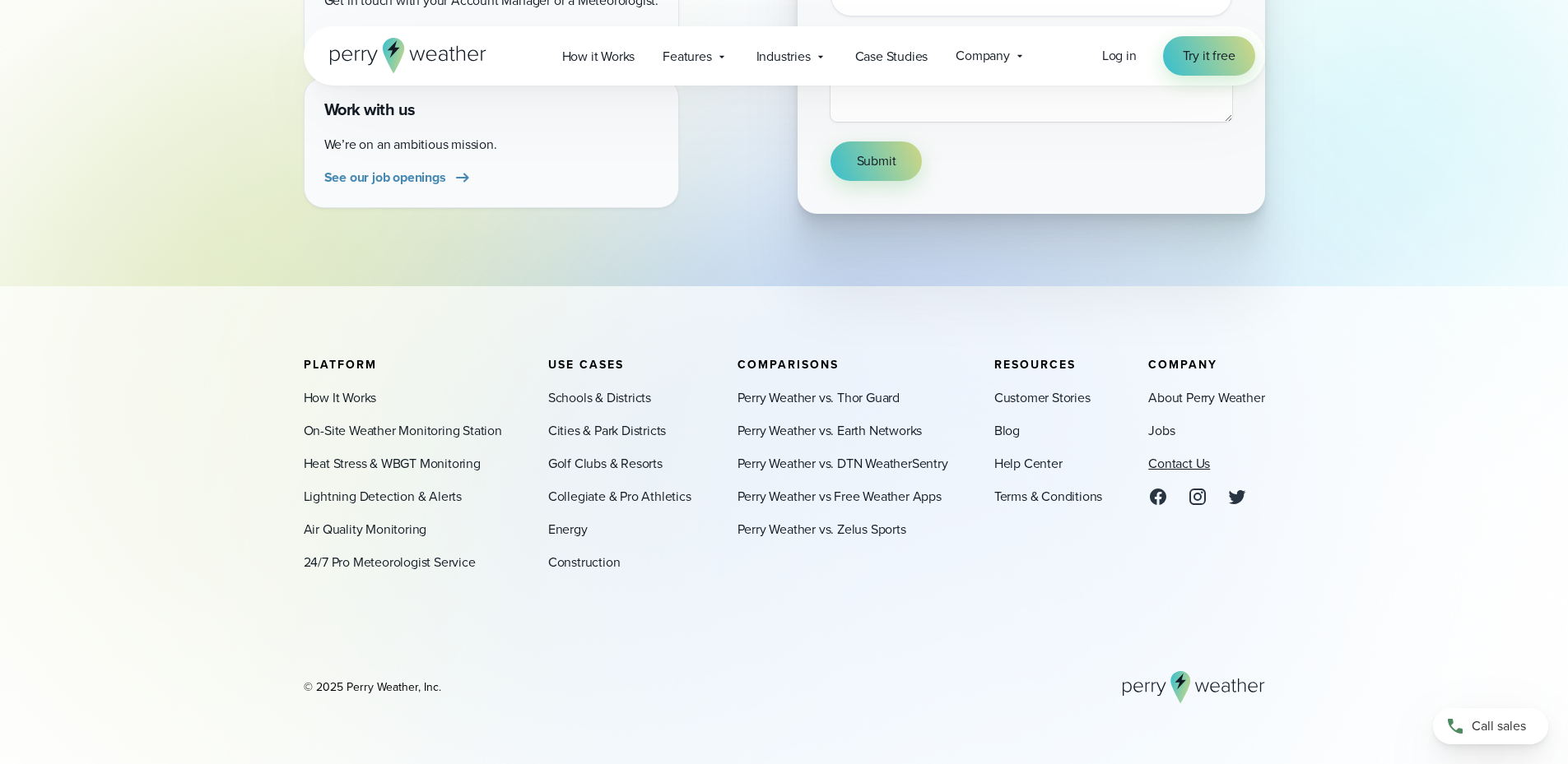
click at [1159, 461] on link "Contact Us" at bounding box center [1179, 463] width 61 height 20
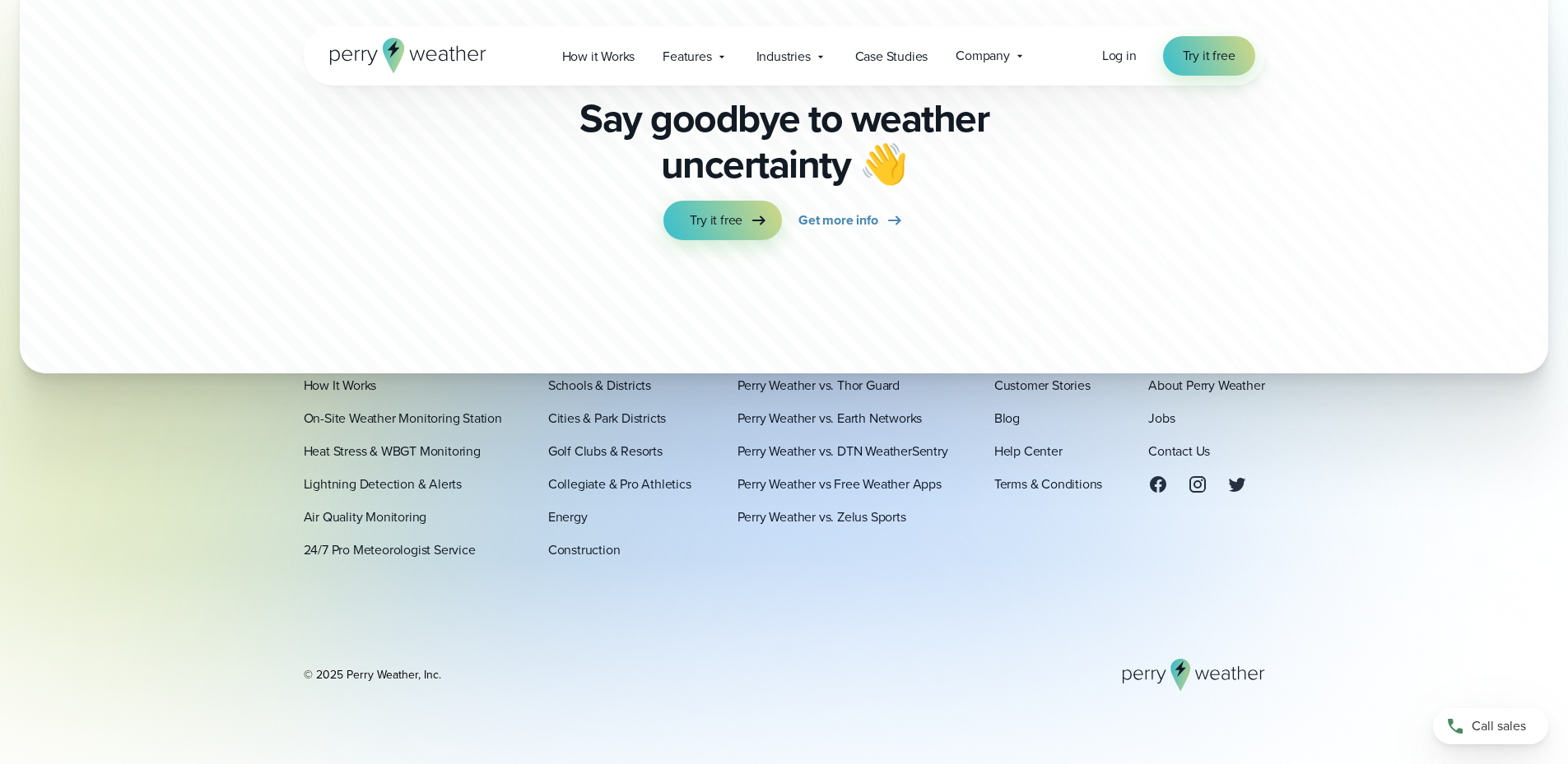
scroll to position [4539, 0]
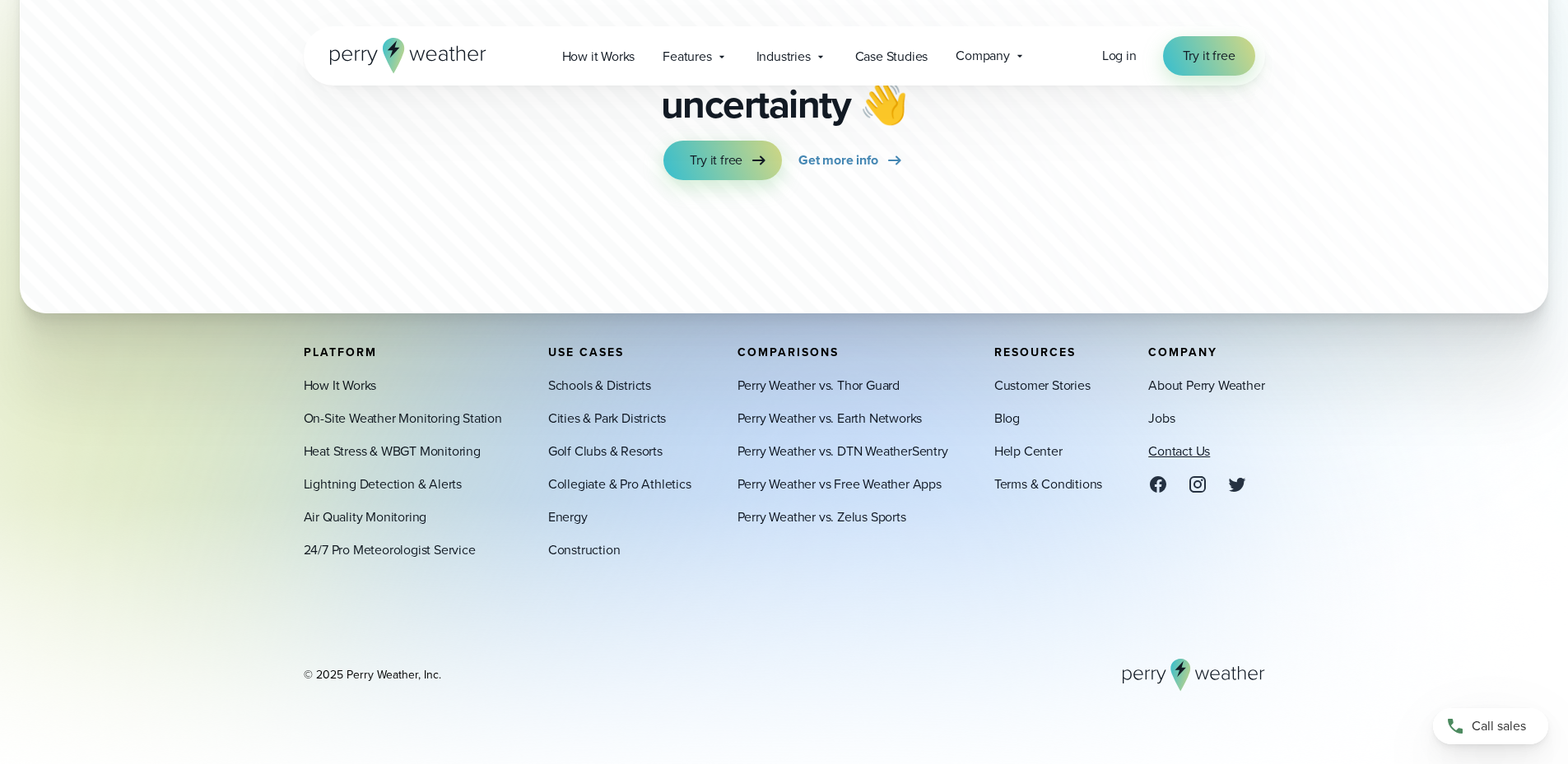
click at [1173, 454] on link "Contact Us" at bounding box center [1179, 451] width 61 height 20
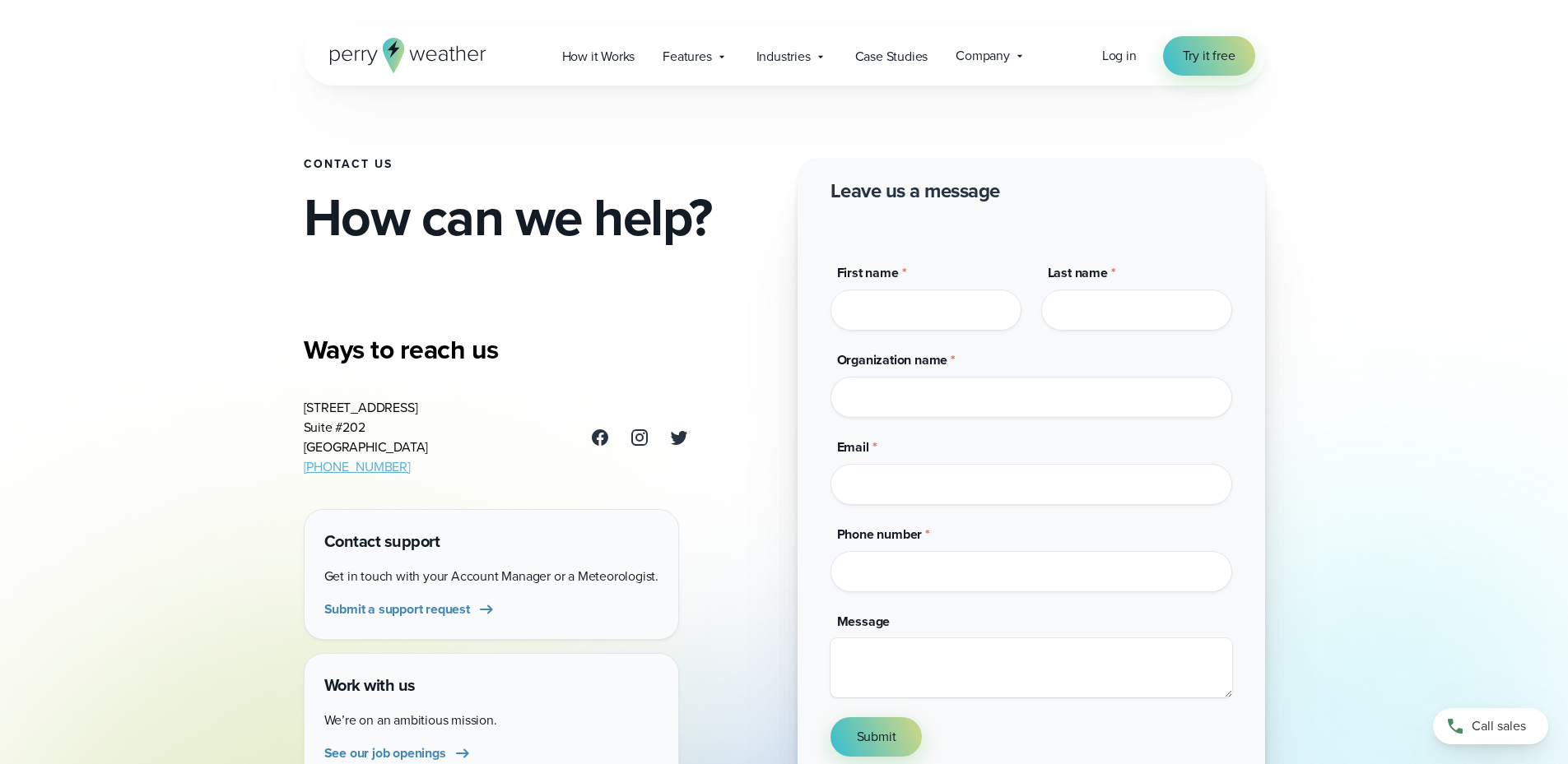
click at [985, 324] on input "First name *" at bounding box center [926, 310] width 191 height 41
type input "*******"
type input "******"
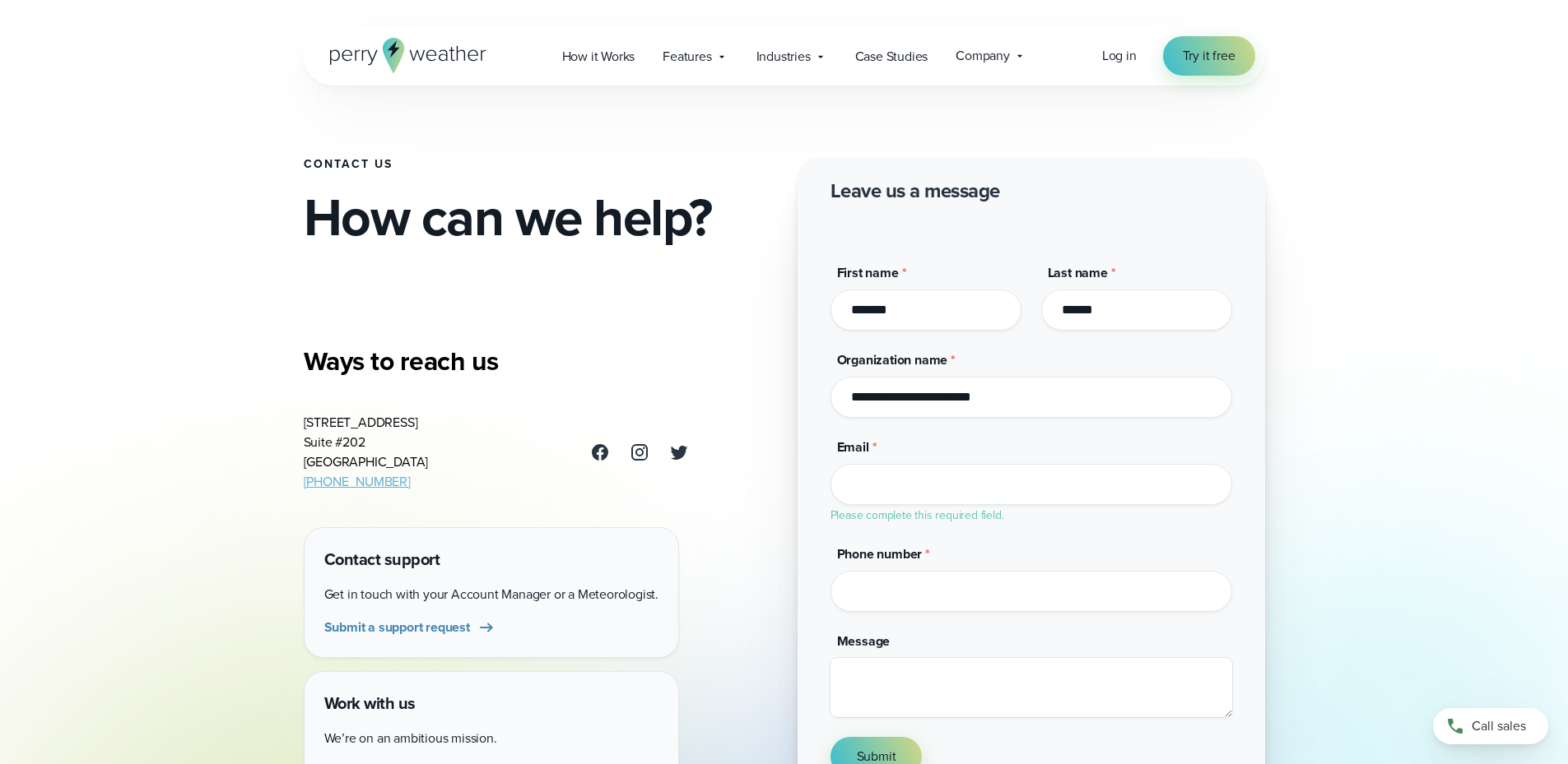
type input "**********"
type input "*"
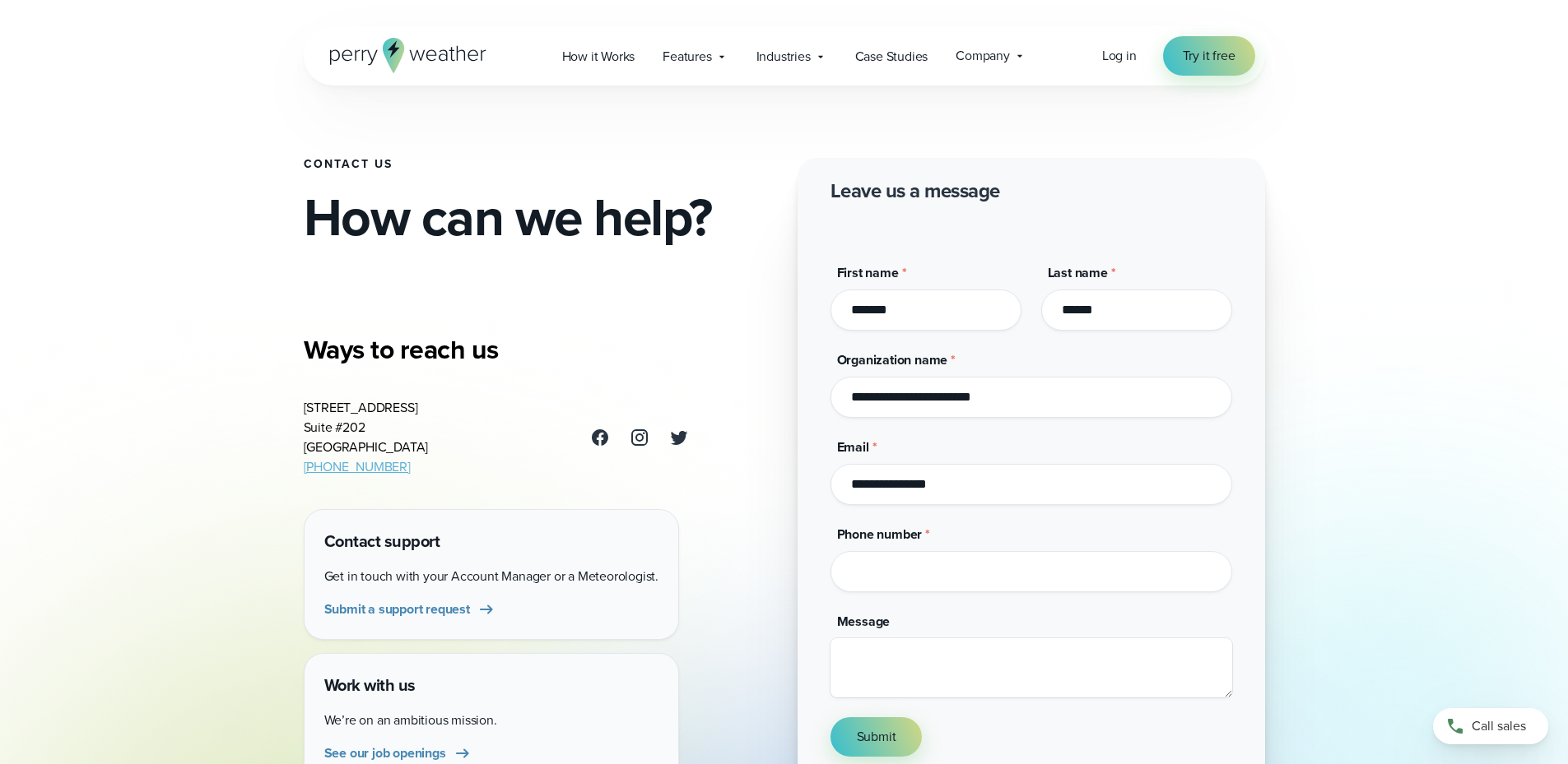
type input "**********"
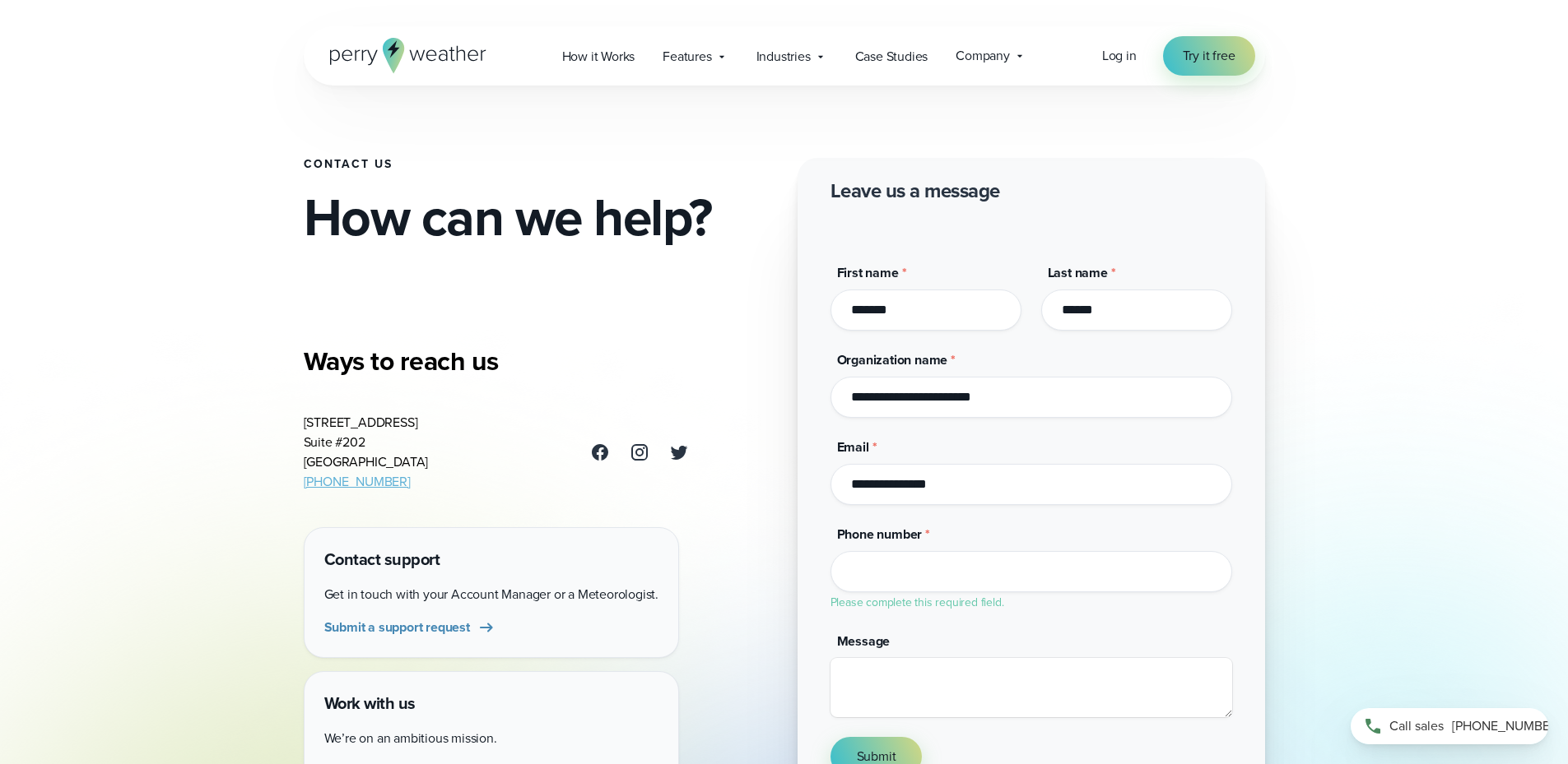
click at [1490, 737] on div "Call sales 214-945-2199" at bounding box center [1449, 726] width 198 height 36
click at [686, 61] on span "Features" at bounding box center [687, 56] width 49 height 20
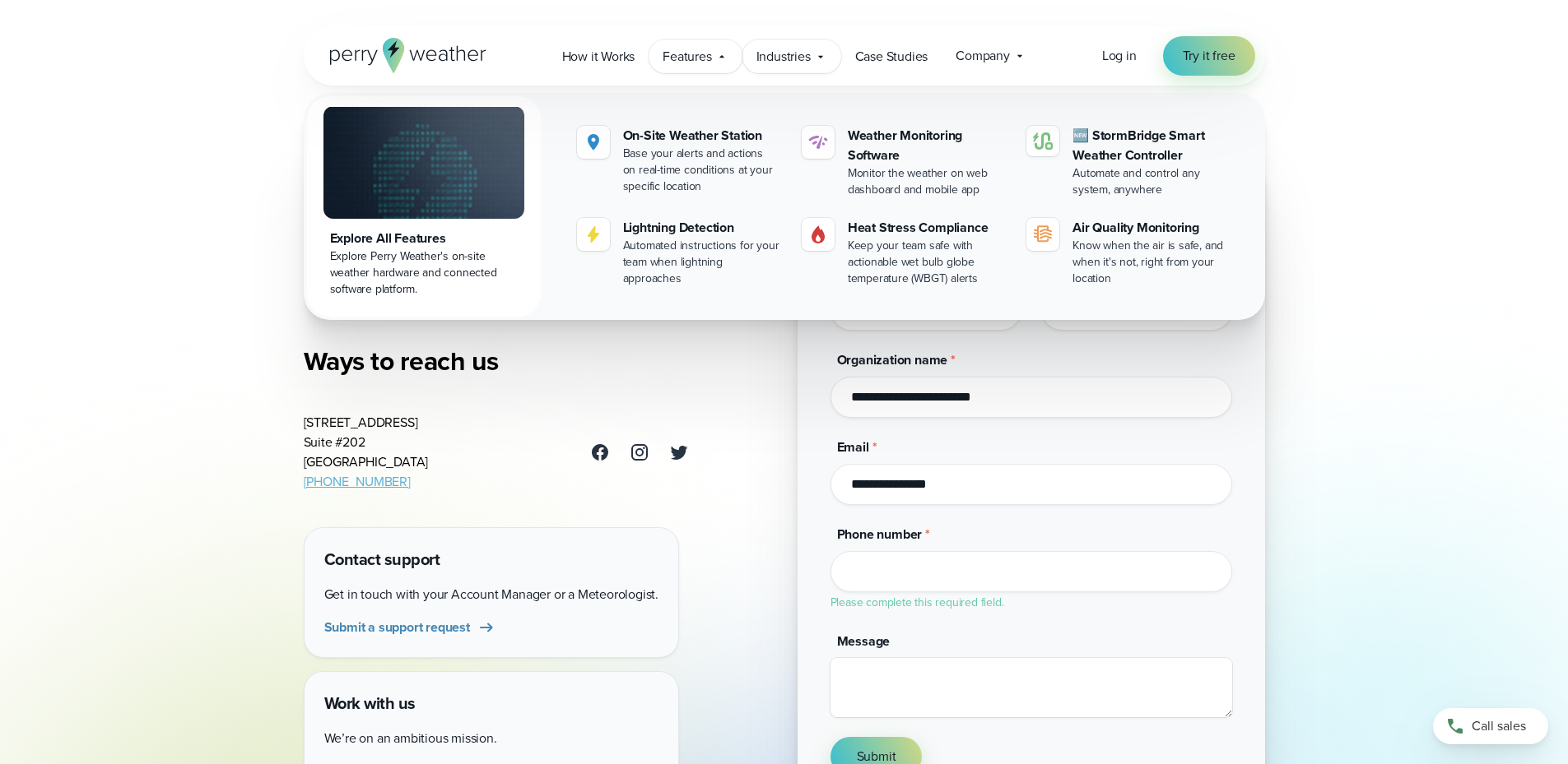
click at [800, 59] on span "Industries" at bounding box center [783, 56] width 55 height 20
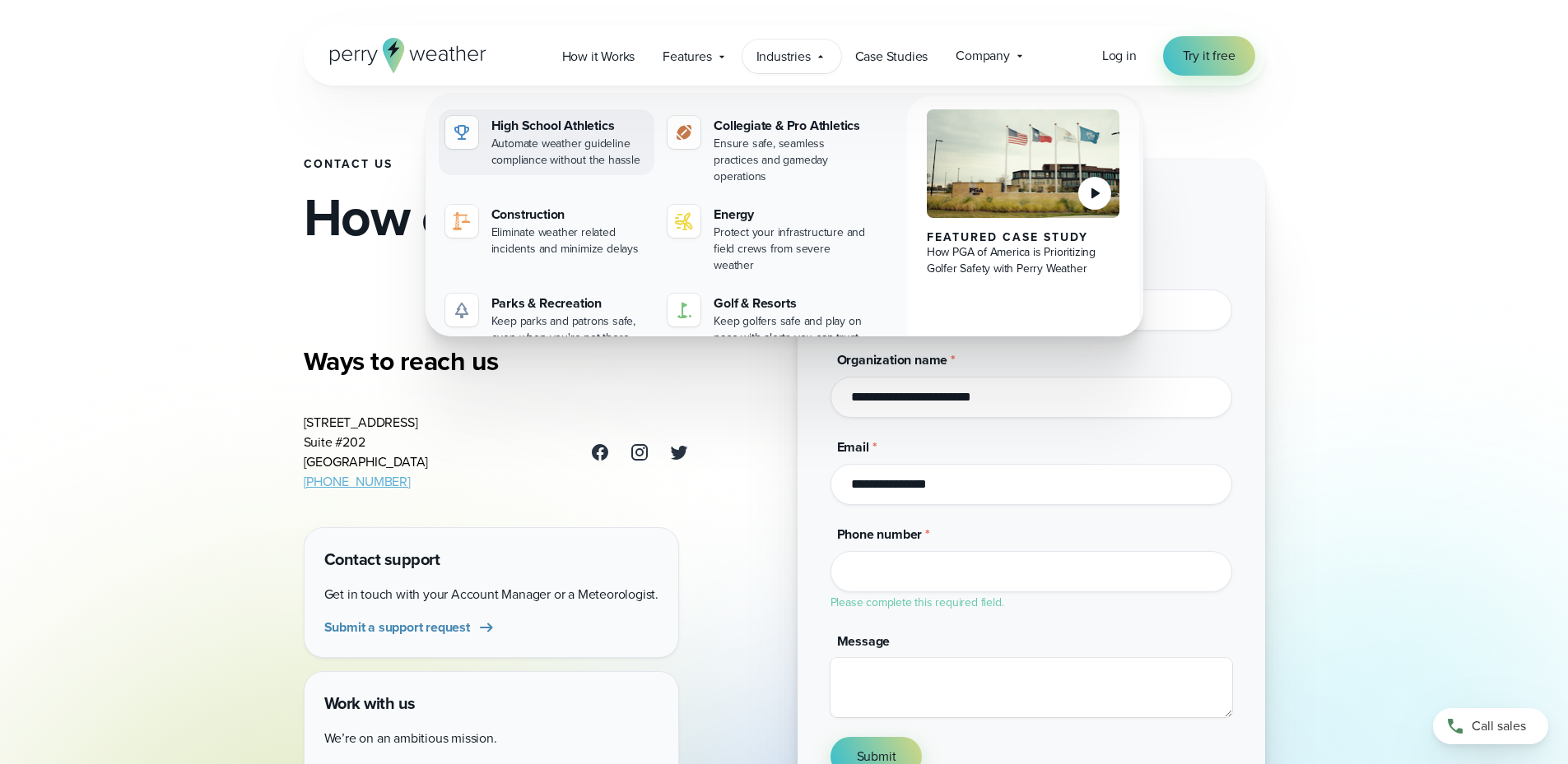
click at [625, 128] on div "High School Athletics" at bounding box center [570, 125] width 157 height 20
